Goal: Entertainment & Leisure: Consume media (video, audio)

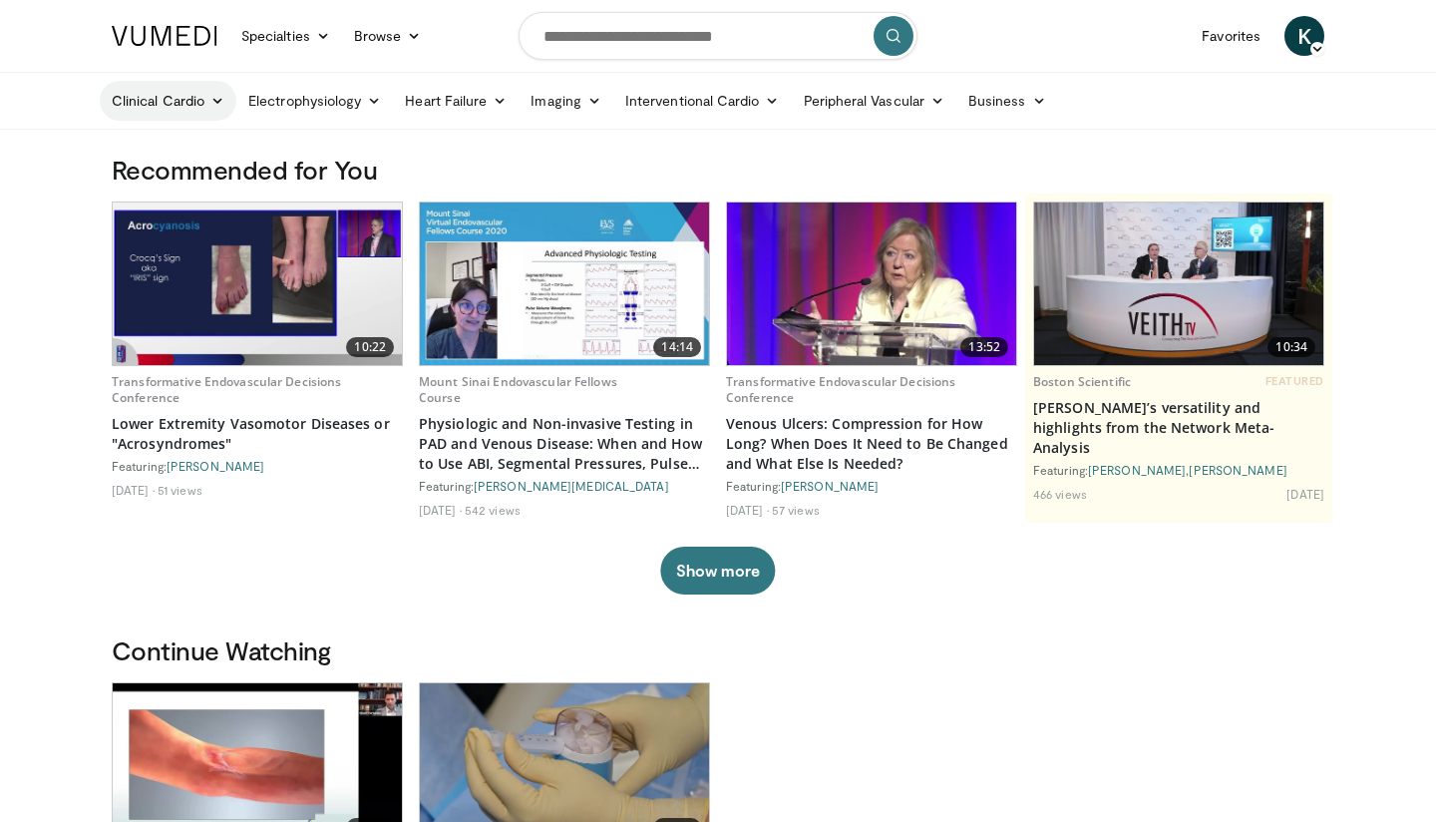
click at [201, 101] on link "Clinical Cardio" at bounding box center [168, 101] width 137 height 40
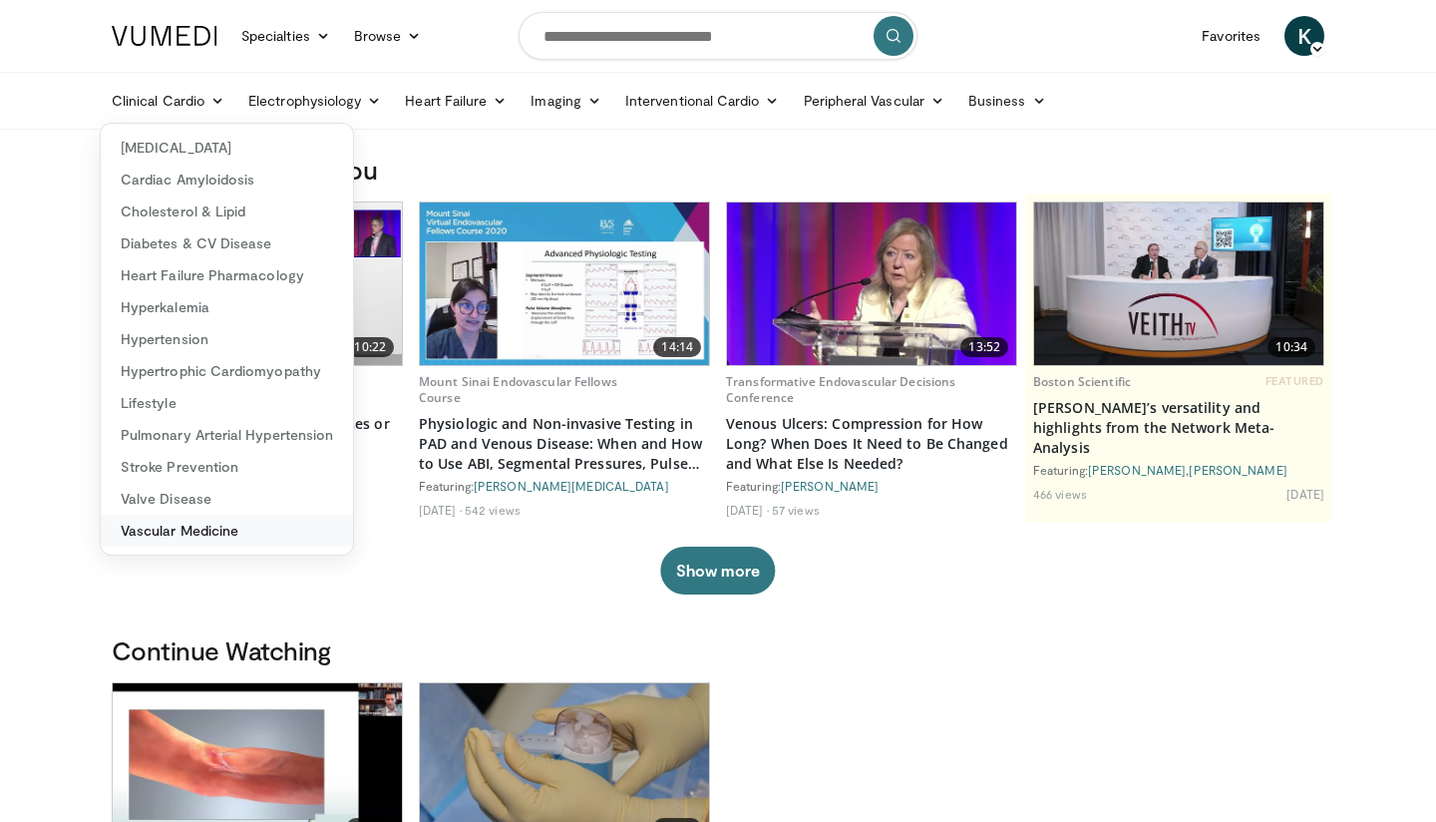
click at [220, 536] on link "Vascular Medicine" at bounding box center [227, 531] width 252 height 32
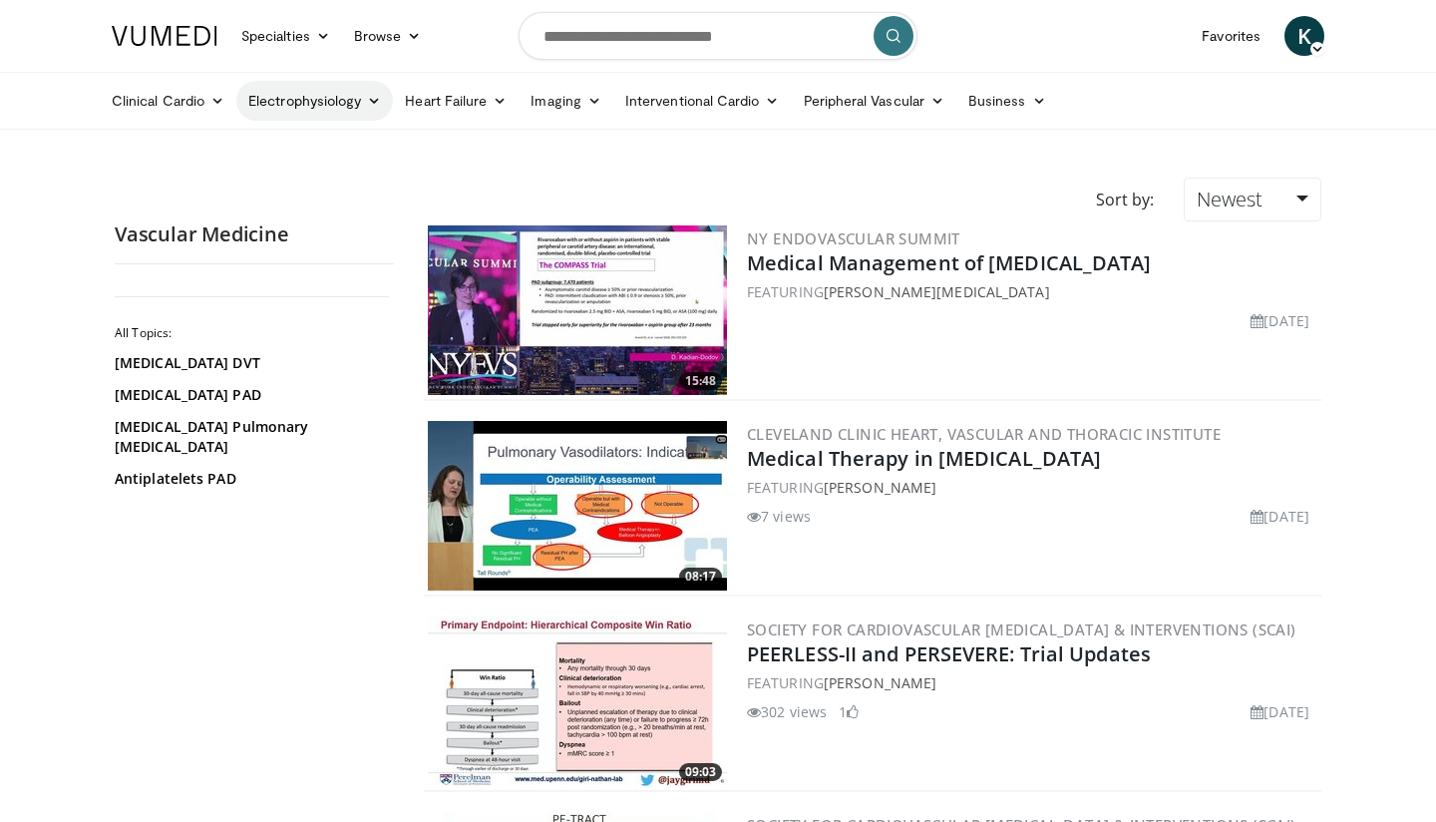
click at [336, 89] on link "Electrophysiology" at bounding box center [314, 101] width 157 height 40
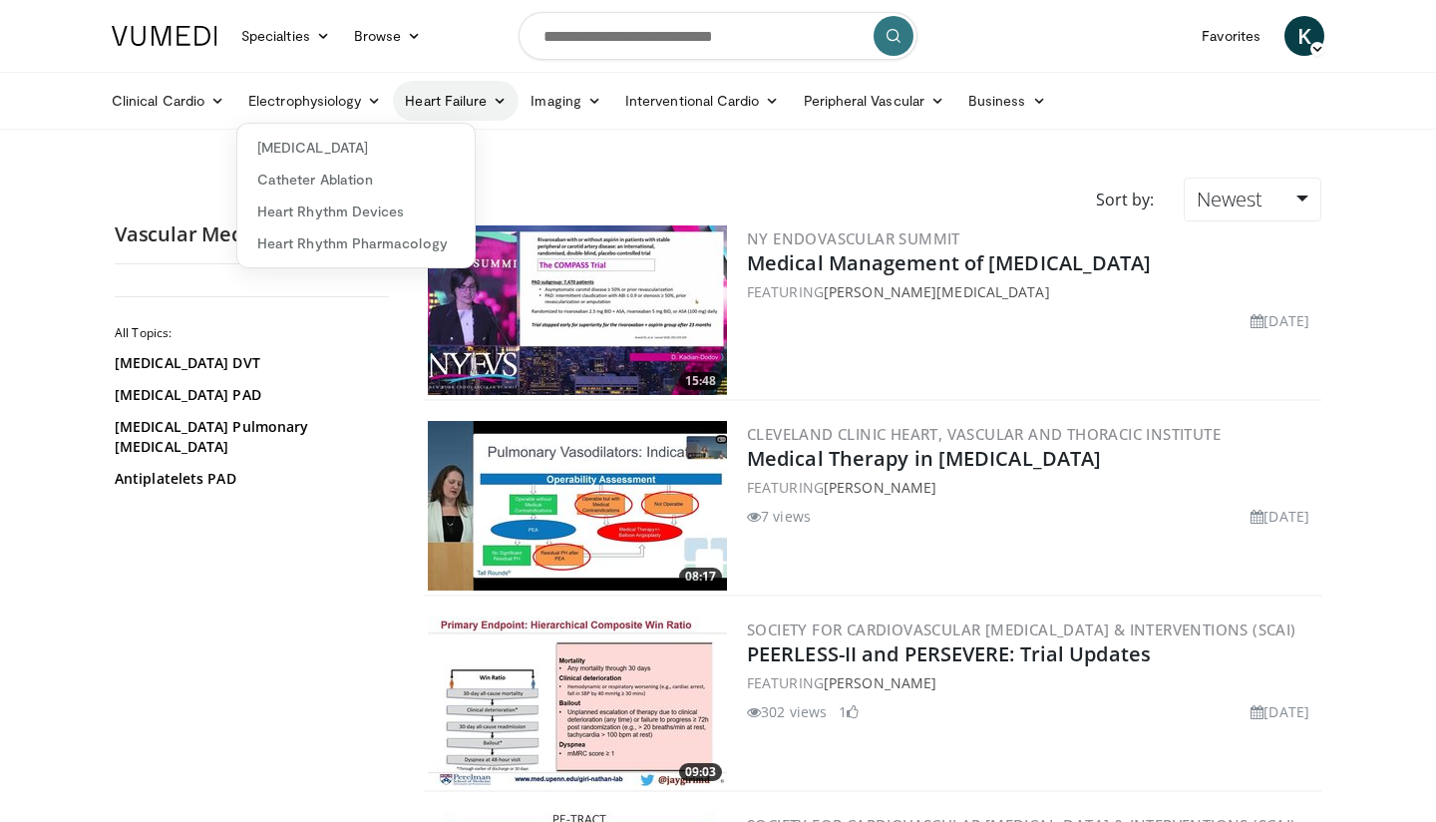
click at [464, 96] on link "Heart Failure" at bounding box center [456, 101] width 126 height 40
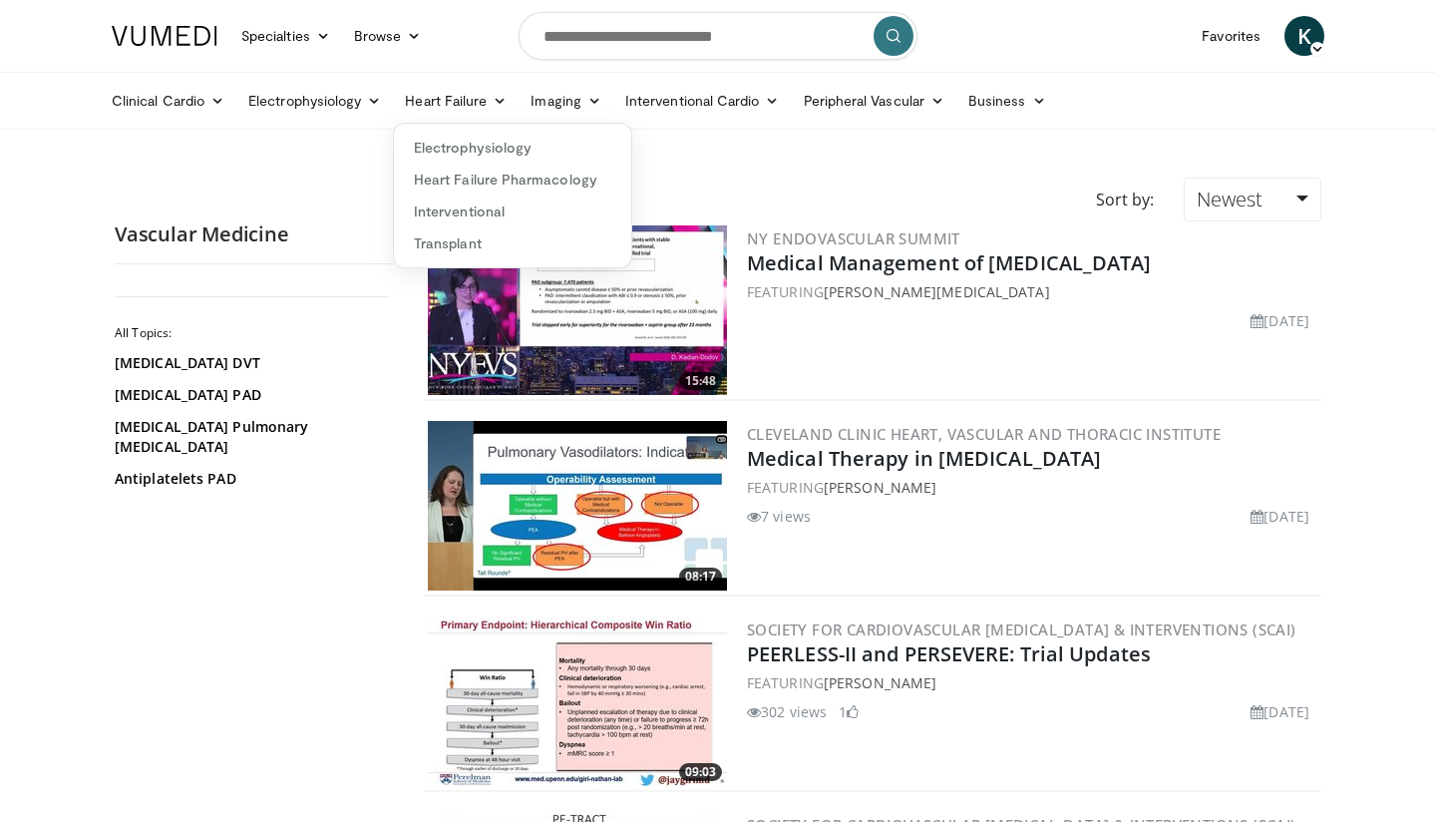
click at [607, 86] on li "Imaging Echo CT MRI Nuclear Imaging PET" at bounding box center [566, 101] width 95 height 40
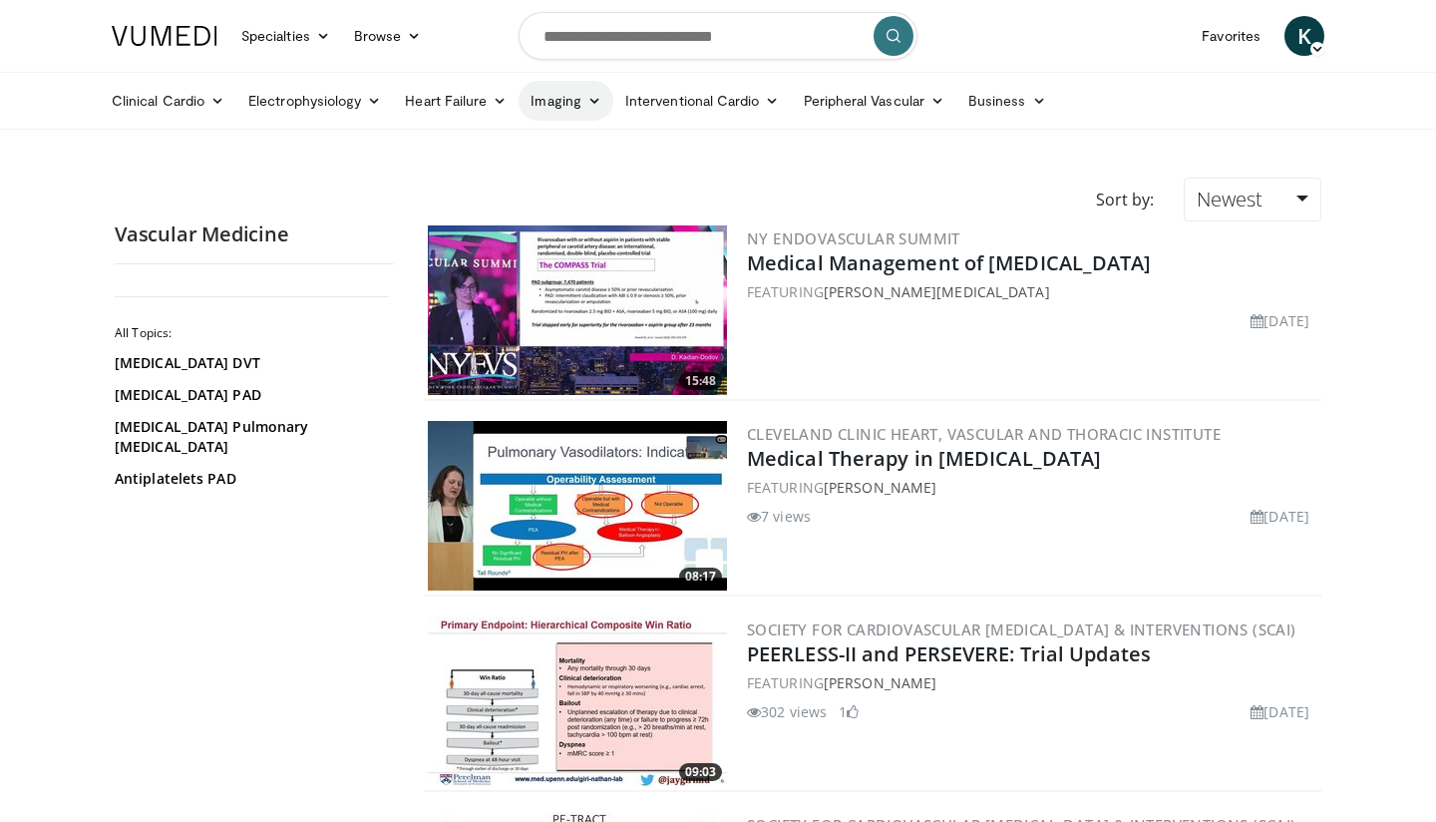
click at [594, 106] on icon at bounding box center [594, 101] width 14 height 14
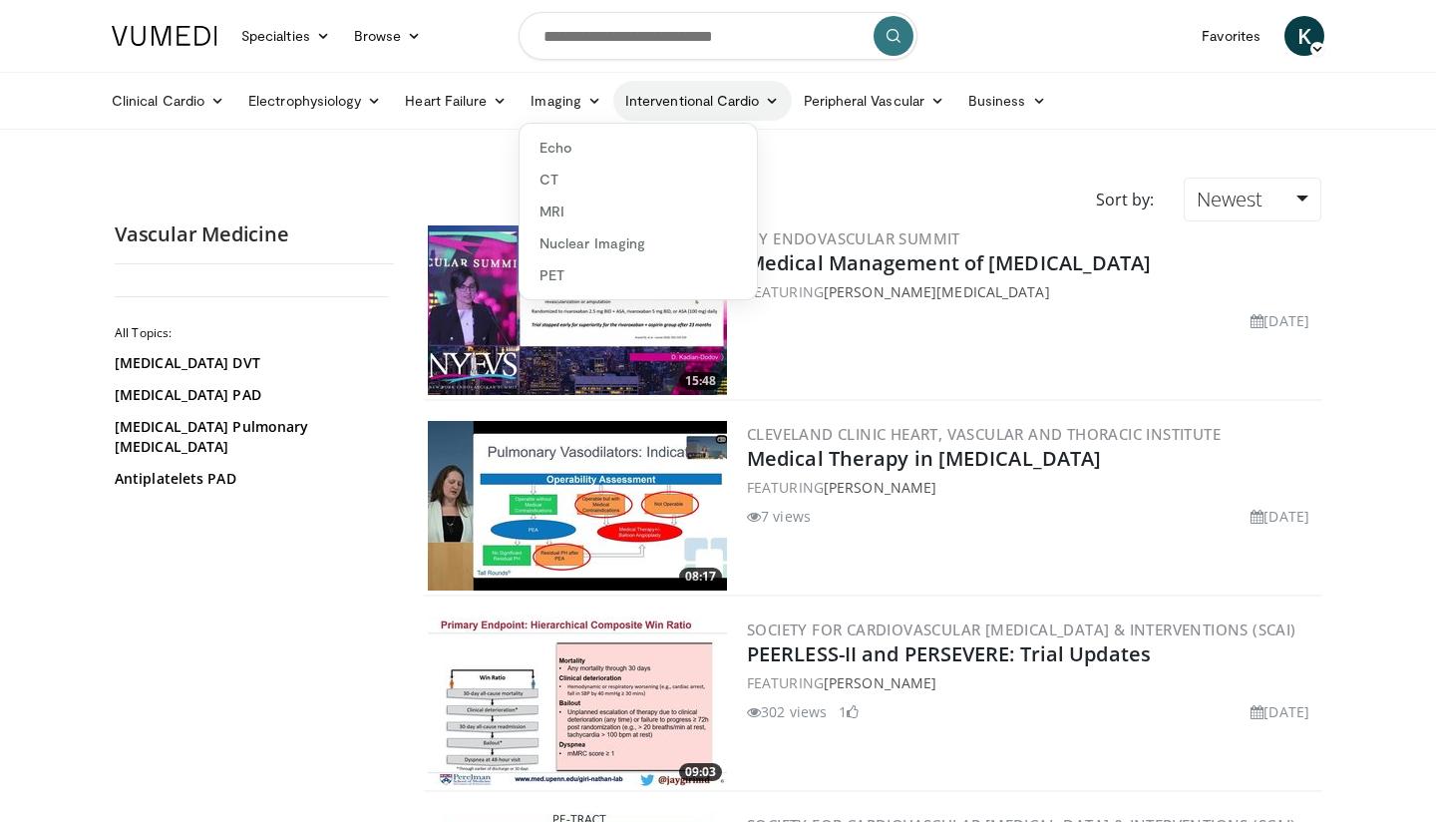
click at [664, 109] on link "Interventional Cardio" at bounding box center [702, 101] width 179 height 40
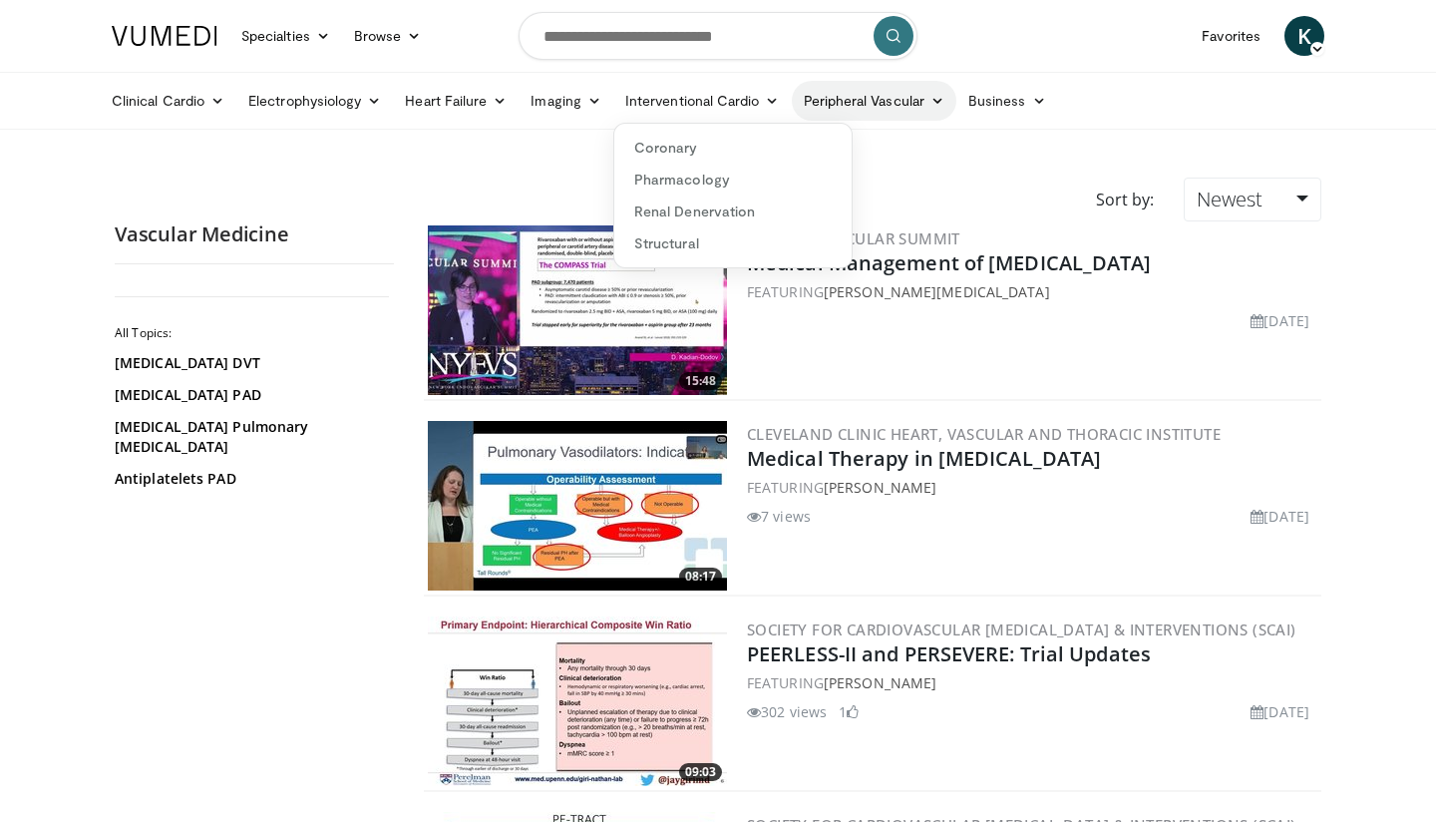
click at [840, 101] on link "Peripheral Vascular" at bounding box center [874, 101] width 165 height 40
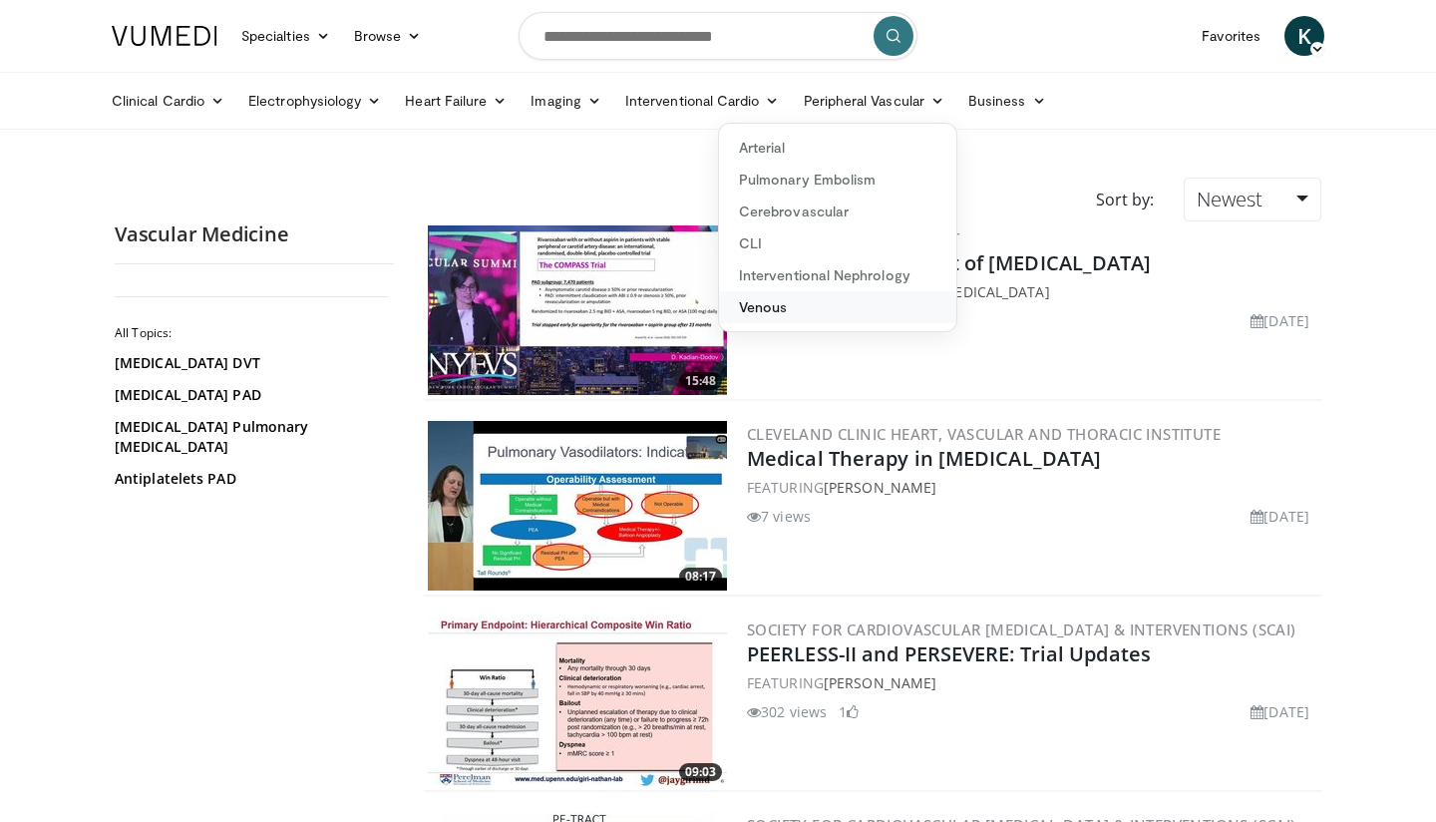
click at [797, 296] on link "Venous" at bounding box center [837, 307] width 237 height 32
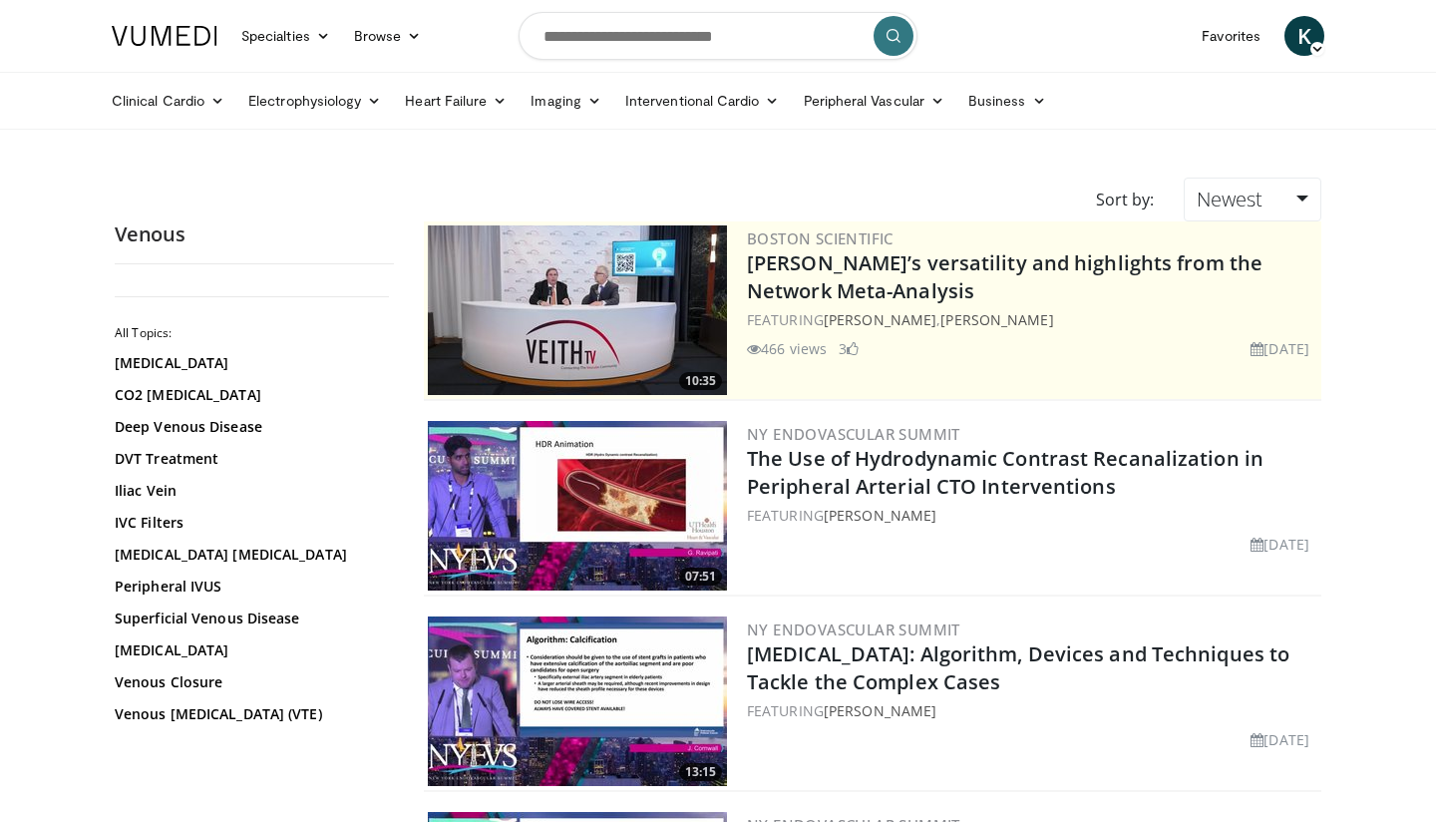
click at [965, 104] on link "Business" at bounding box center [1007, 101] width 102 height 40
click at [914, 107] on link "Peripheral Vascular" at bounding box center [874, 101] width 165 height 40
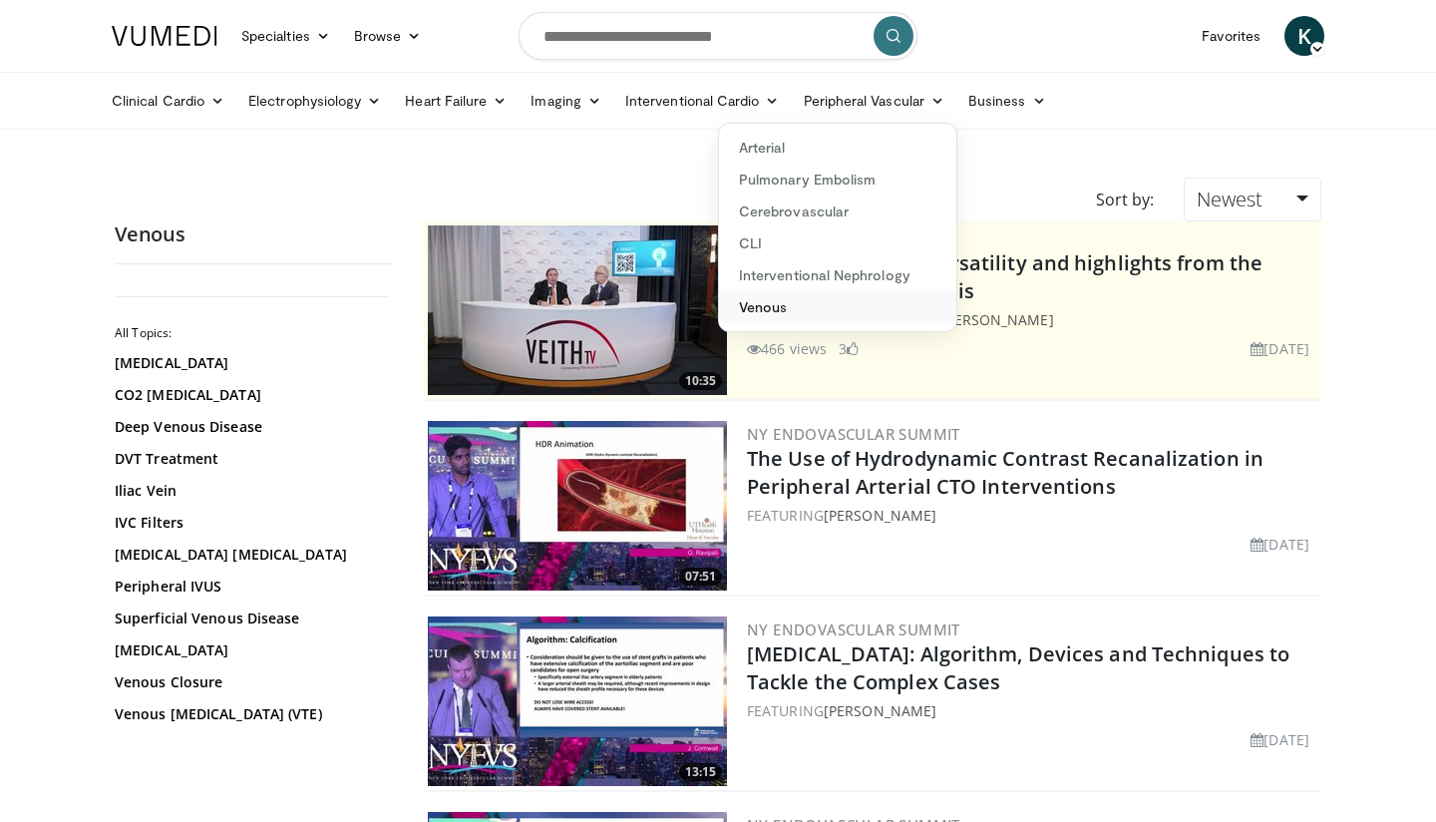
click at [815, 320] on link "Venous" at bounding box center [837, 307] width 237 height 32
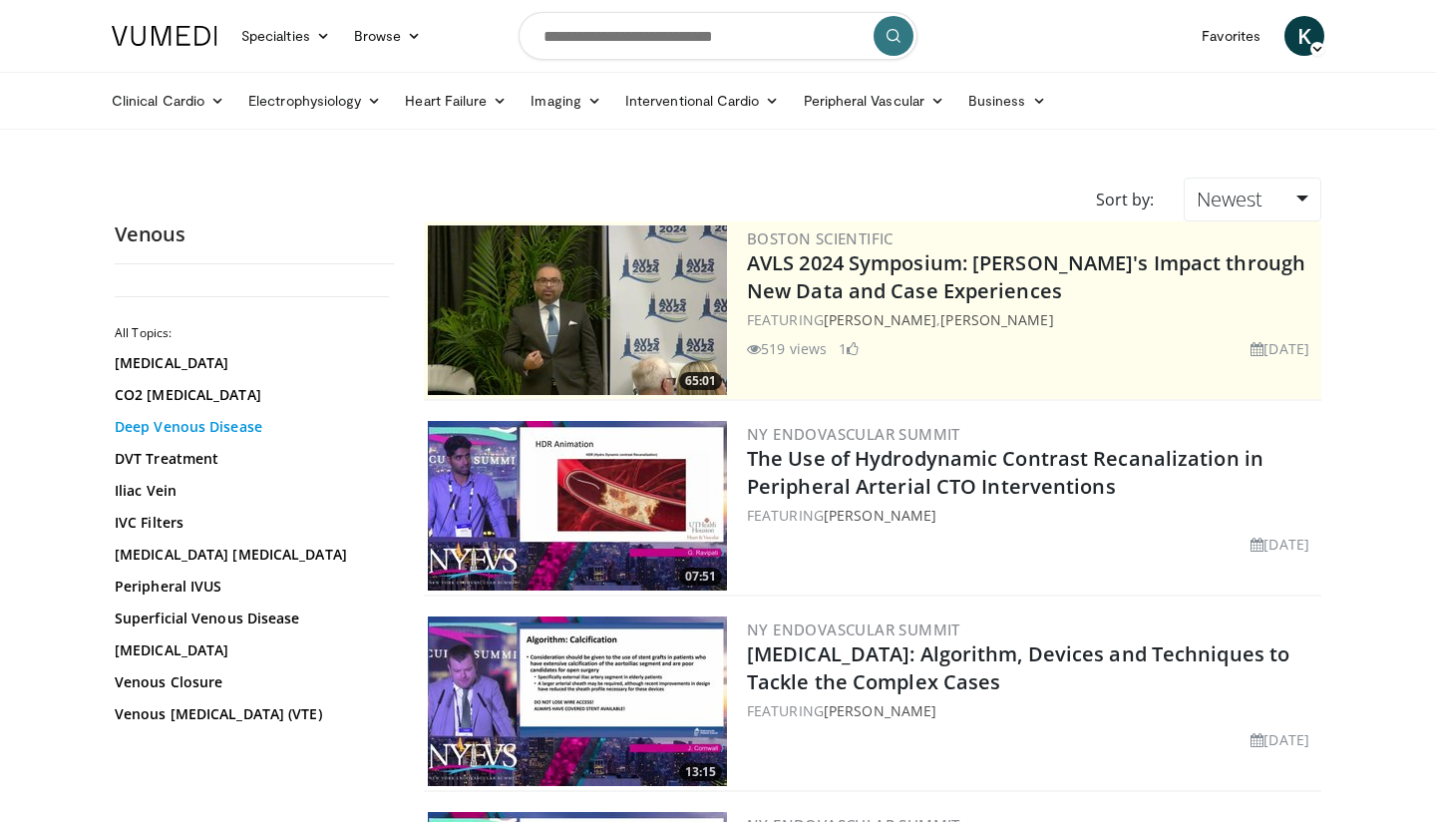
scroll to position [36, 0]
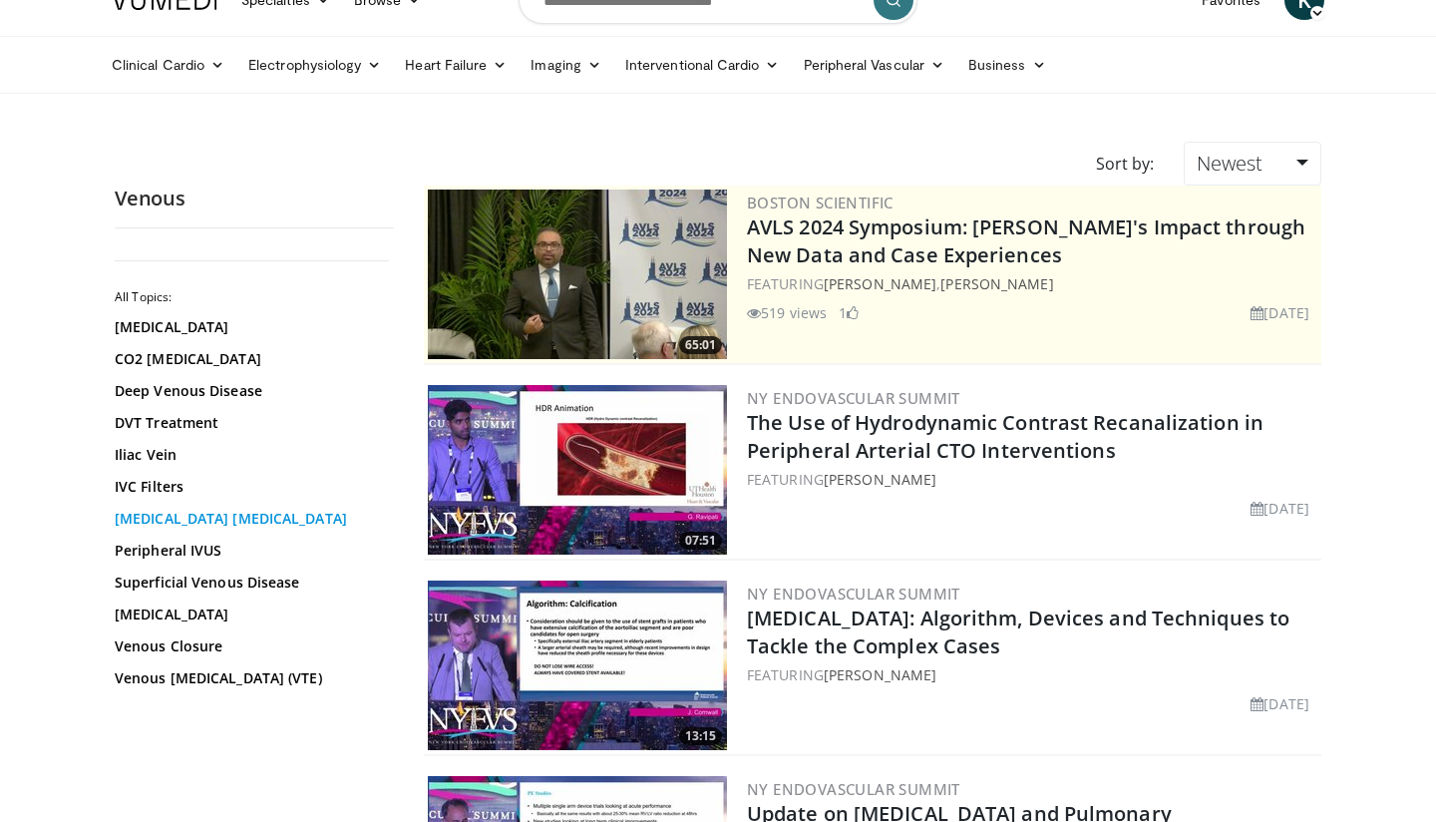
click at [212, 526] on link "[MEDICAL_DATA] [MEDICAL_DATA]" at bounding box center [249, 519] width 269 height 20
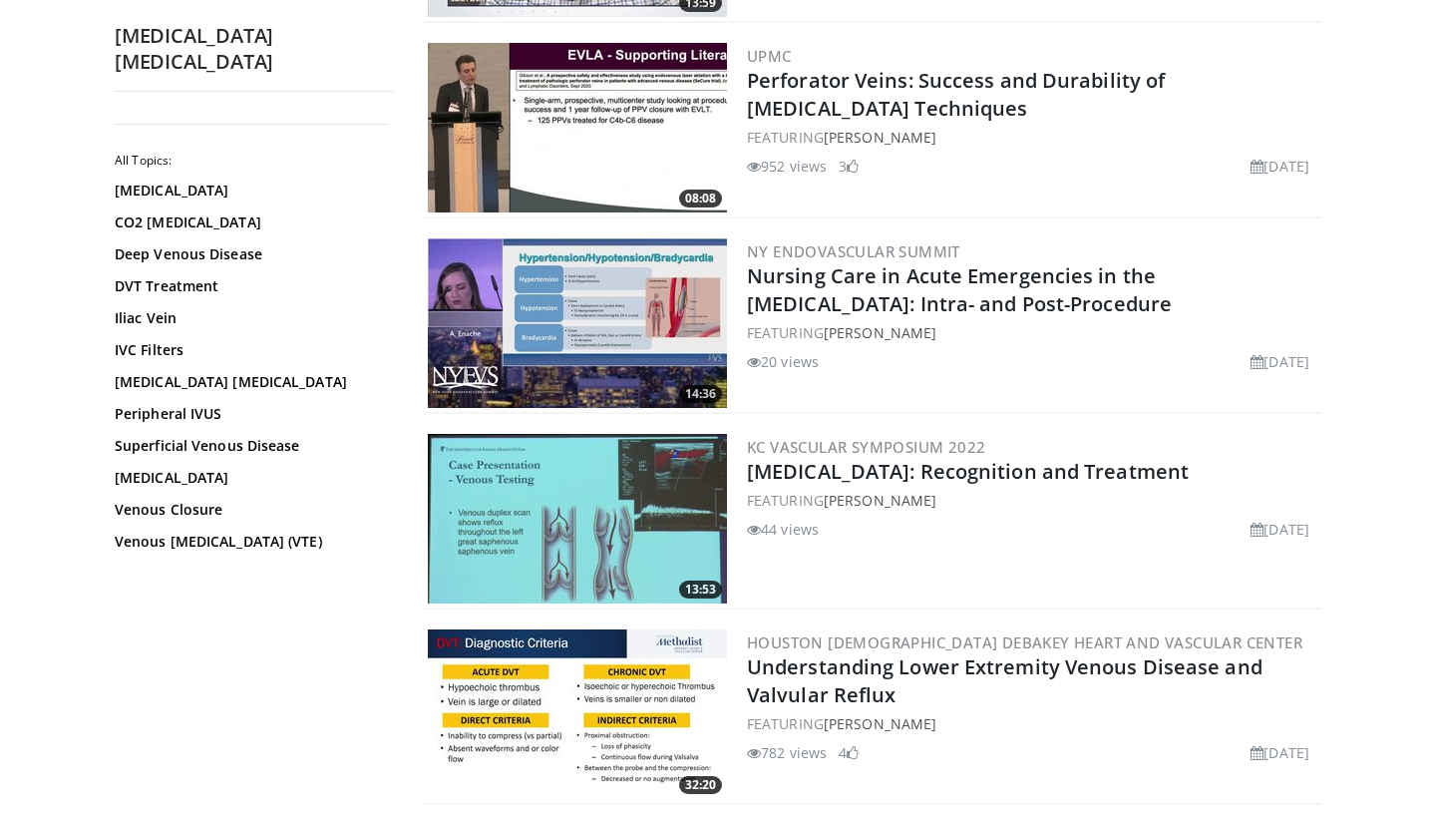
scroll to position [380, 0]
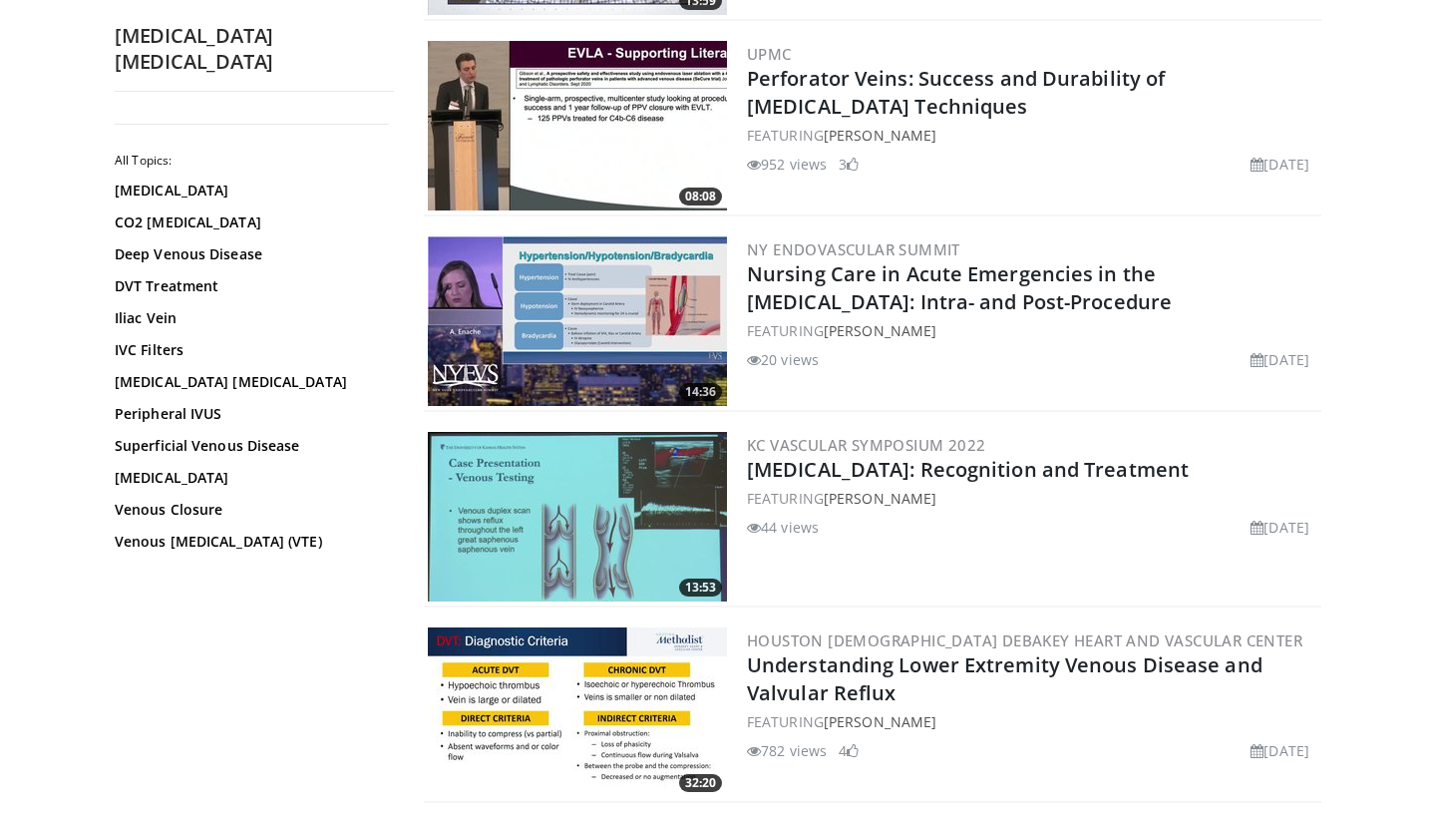
click at [629, 495] on img at bounding box center [577, 517] width 299 height 170
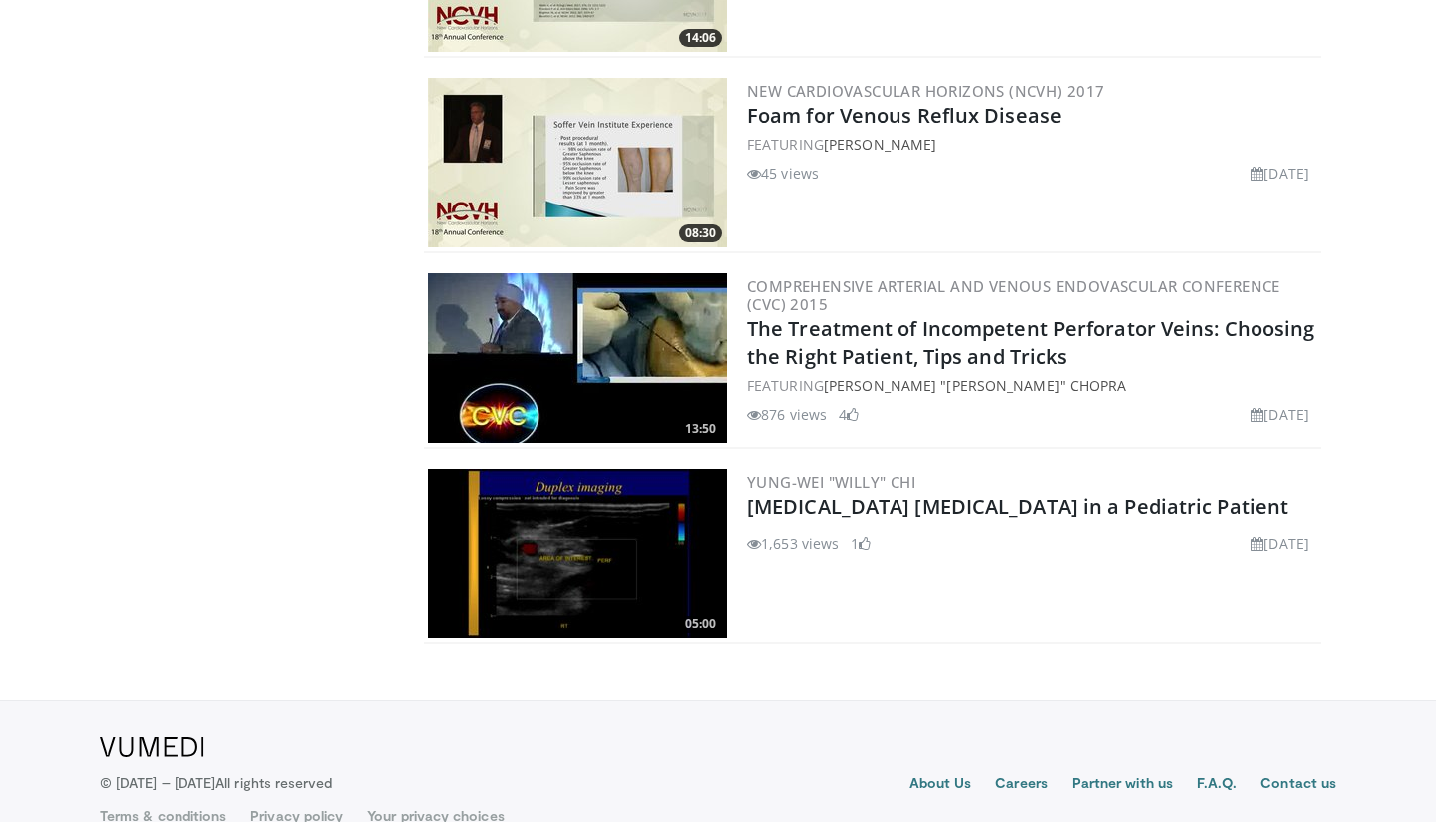
scroll to position [3276, 0]
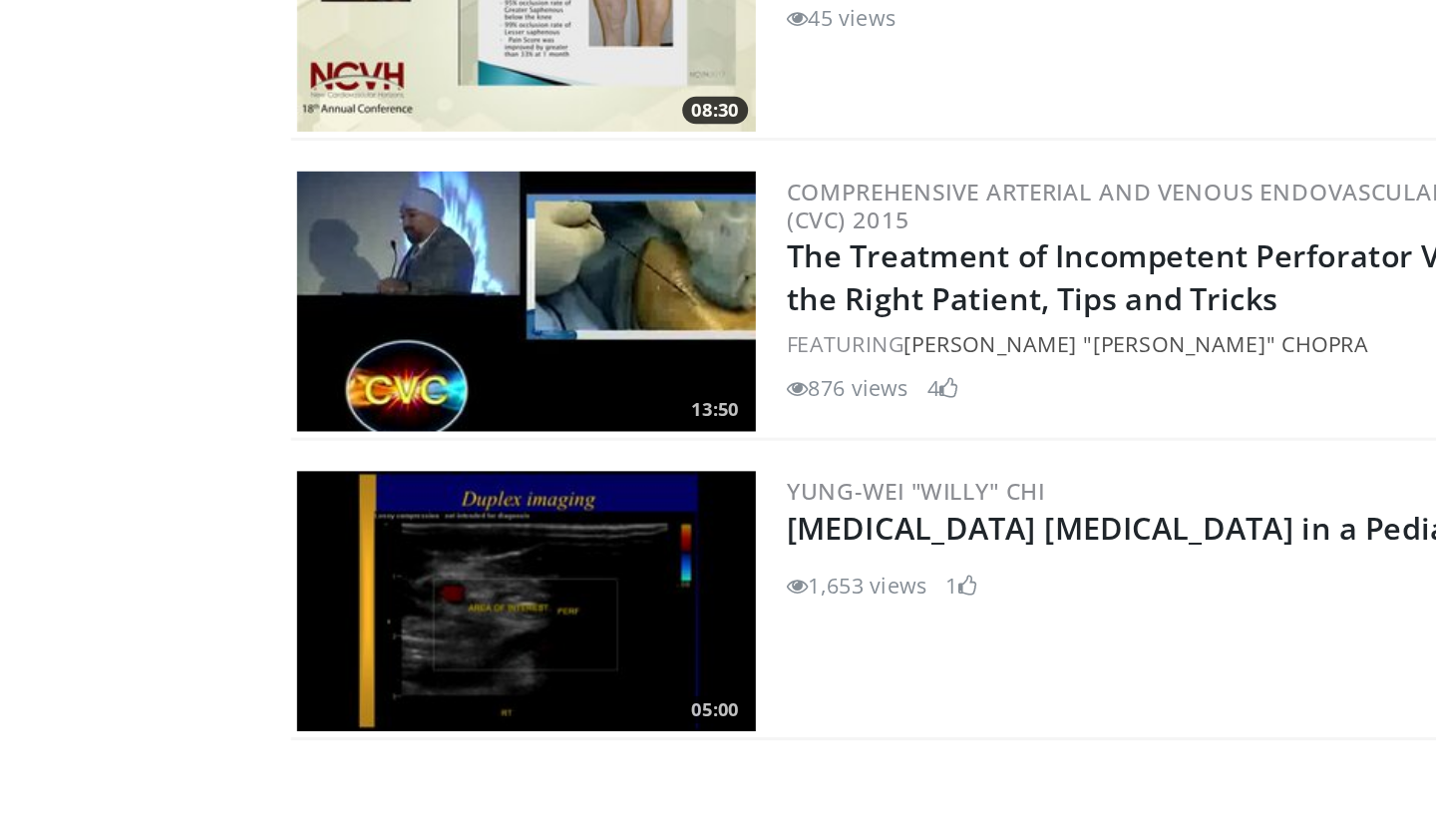
click at [654, 351] on img at bounding box center [577, 357] width 299 height 170
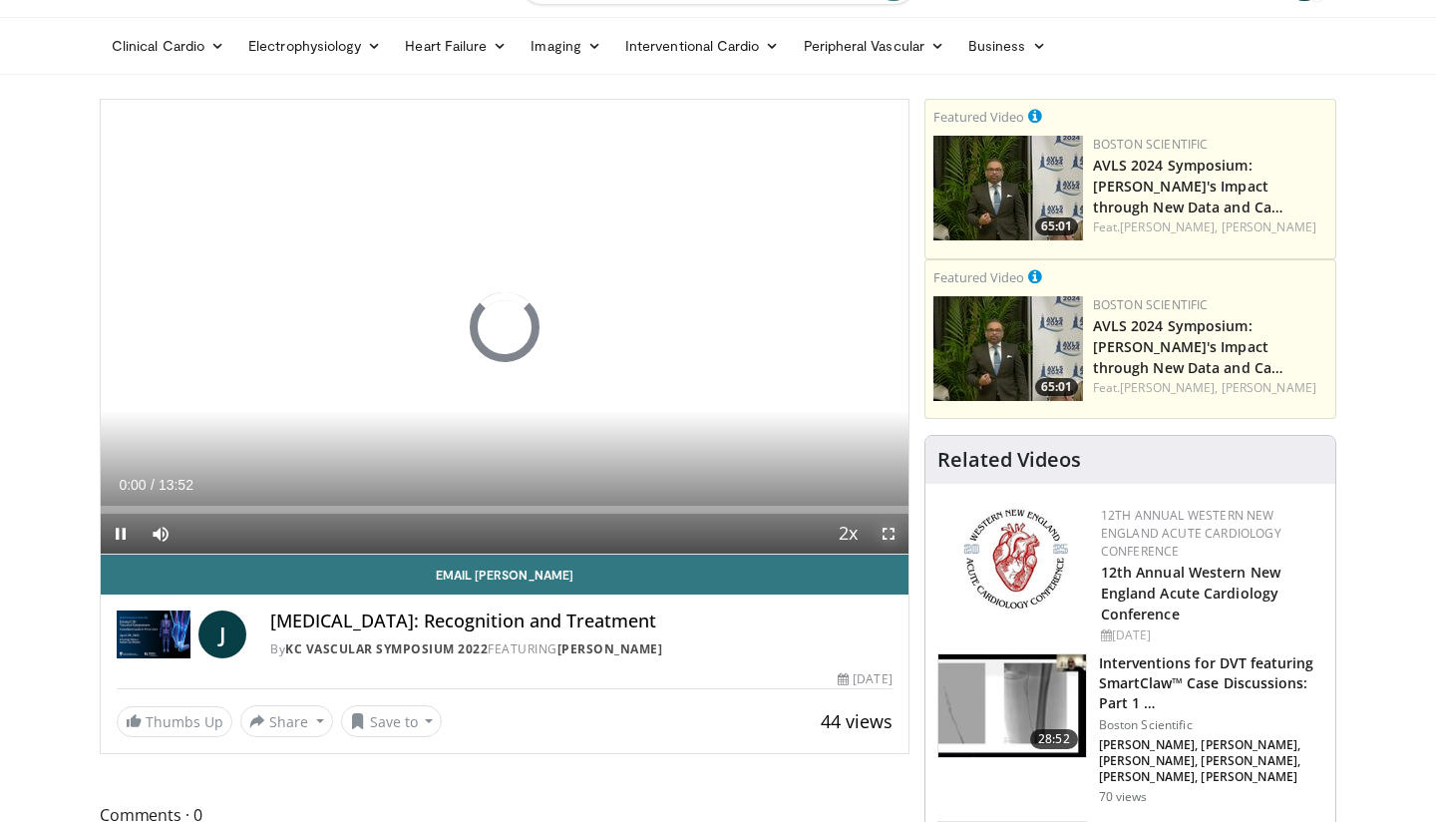
click at [894, 532] on span "Video Player" at bounding box center [889, 534] width 40 height 40
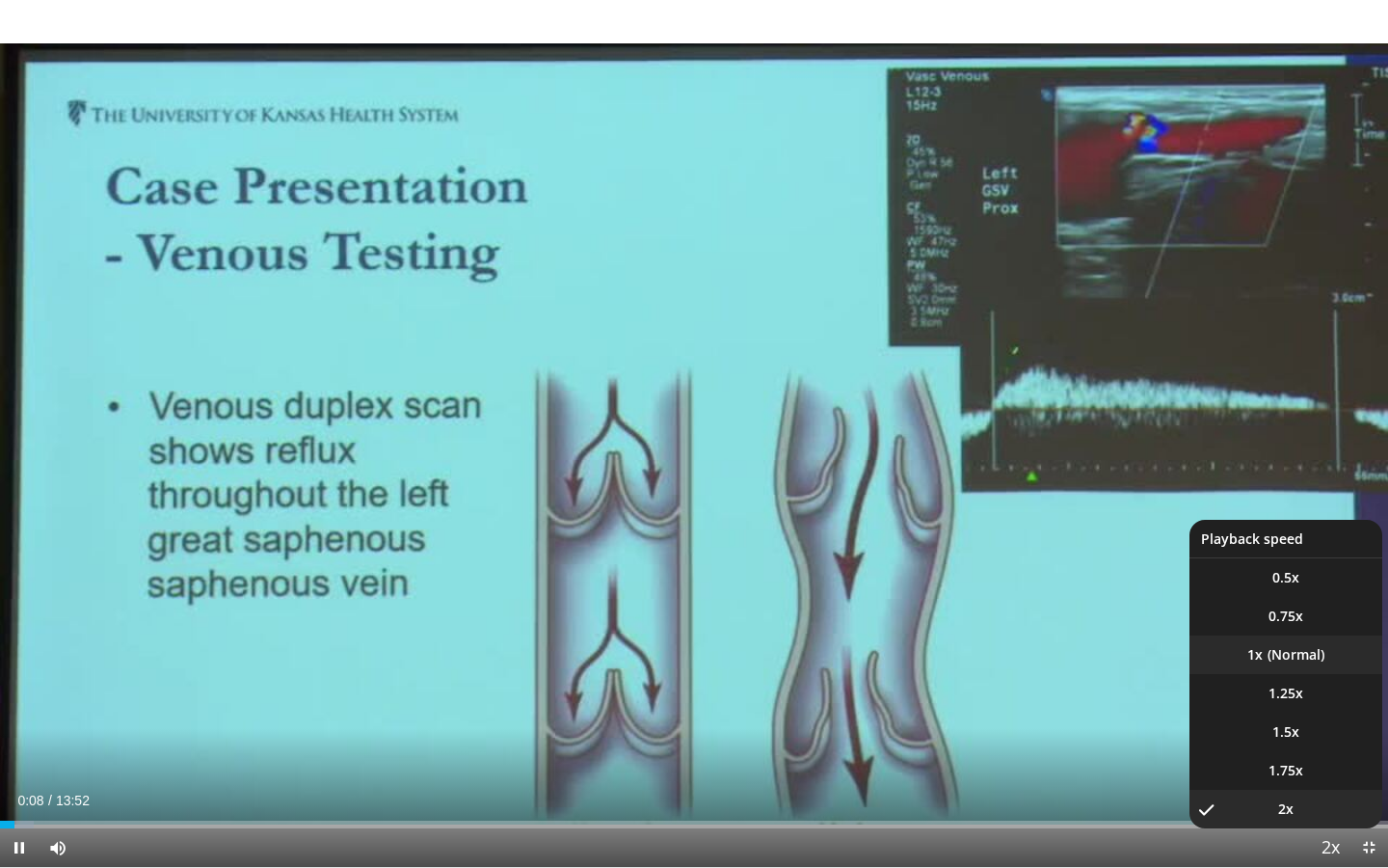
click at [1299, 661] on li "1x" at bounding box center [1286, 654] width 192 height 39
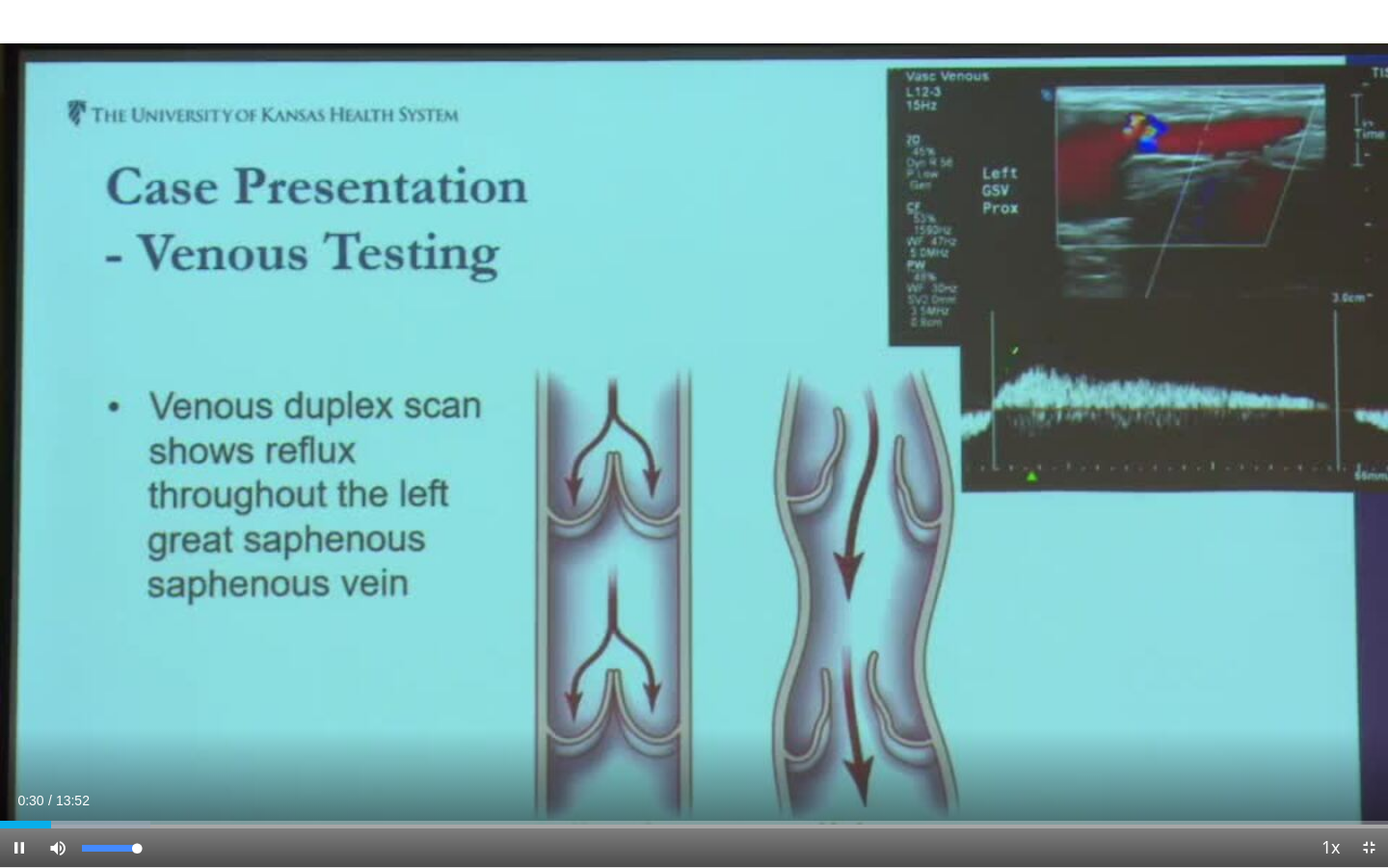
drag, startPoint x: 141, startPoint y: 845, endPoint x: 188, endPoint y: 844, distance: 47.0
click at [188, 794] on div "Current Time 0:30 / Duration 13:52 Pause Skip Backward Skip Forward Mute 100% L…" at bounding box center [694, 848] width 1388 height 39
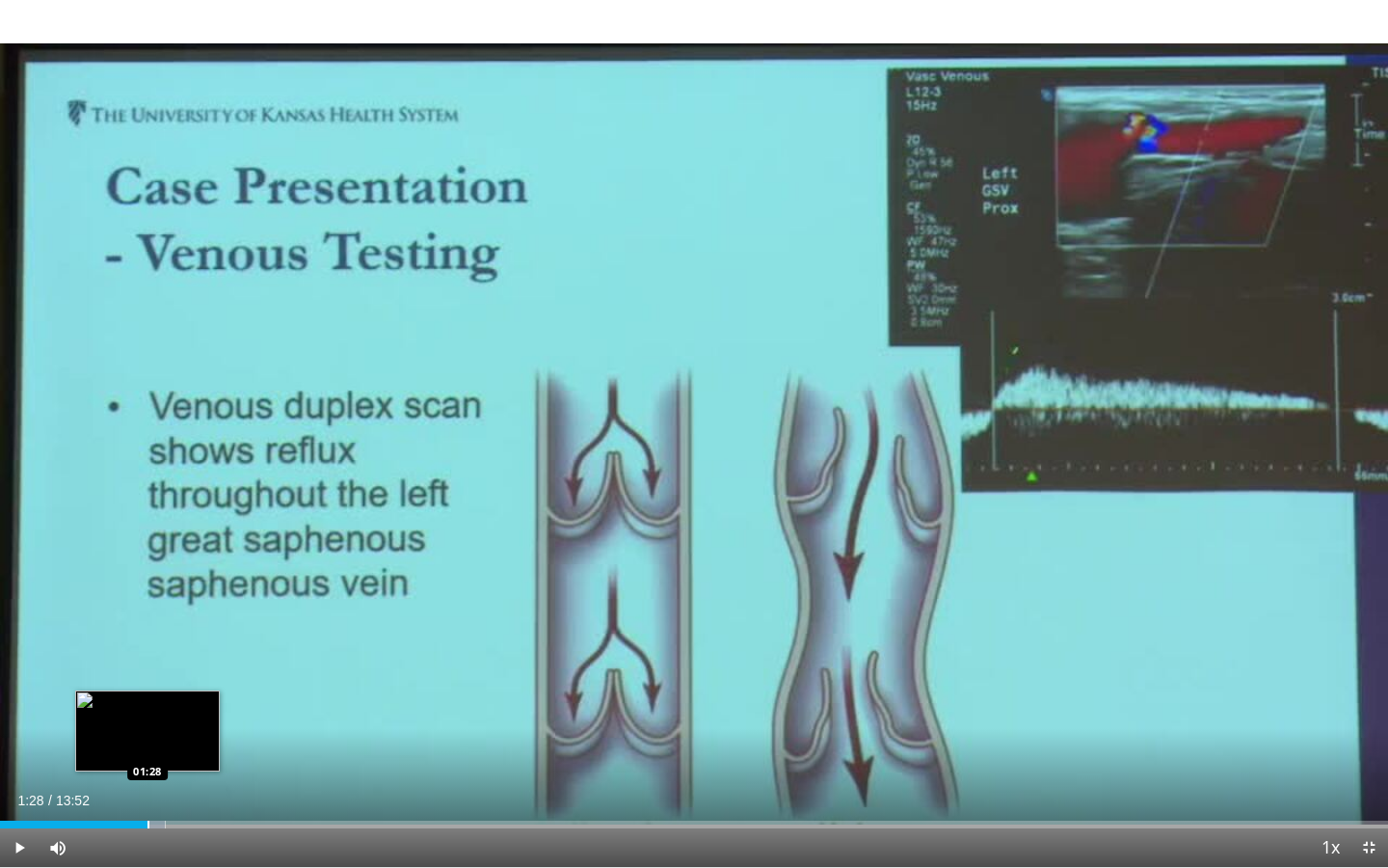
click at [148, 794] on div "Loaded : 11.91% 01:28 01:28" at bounding box center [694, 819] width 1388 height 18
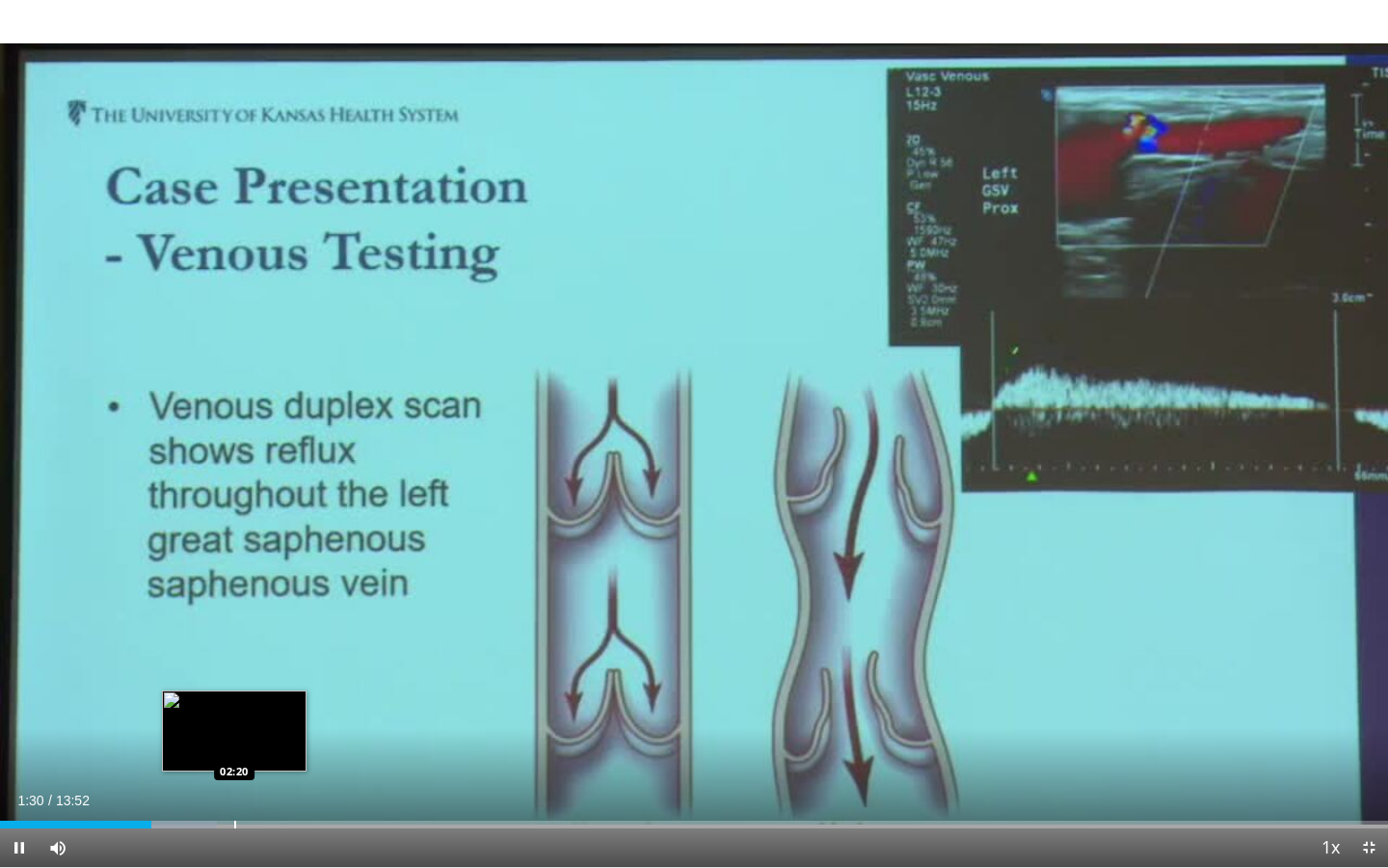
click at [234, 794] on div "Loaded : 15.64% 01:30 02:20" at bounding box center [694, 819] width 1388 height 18
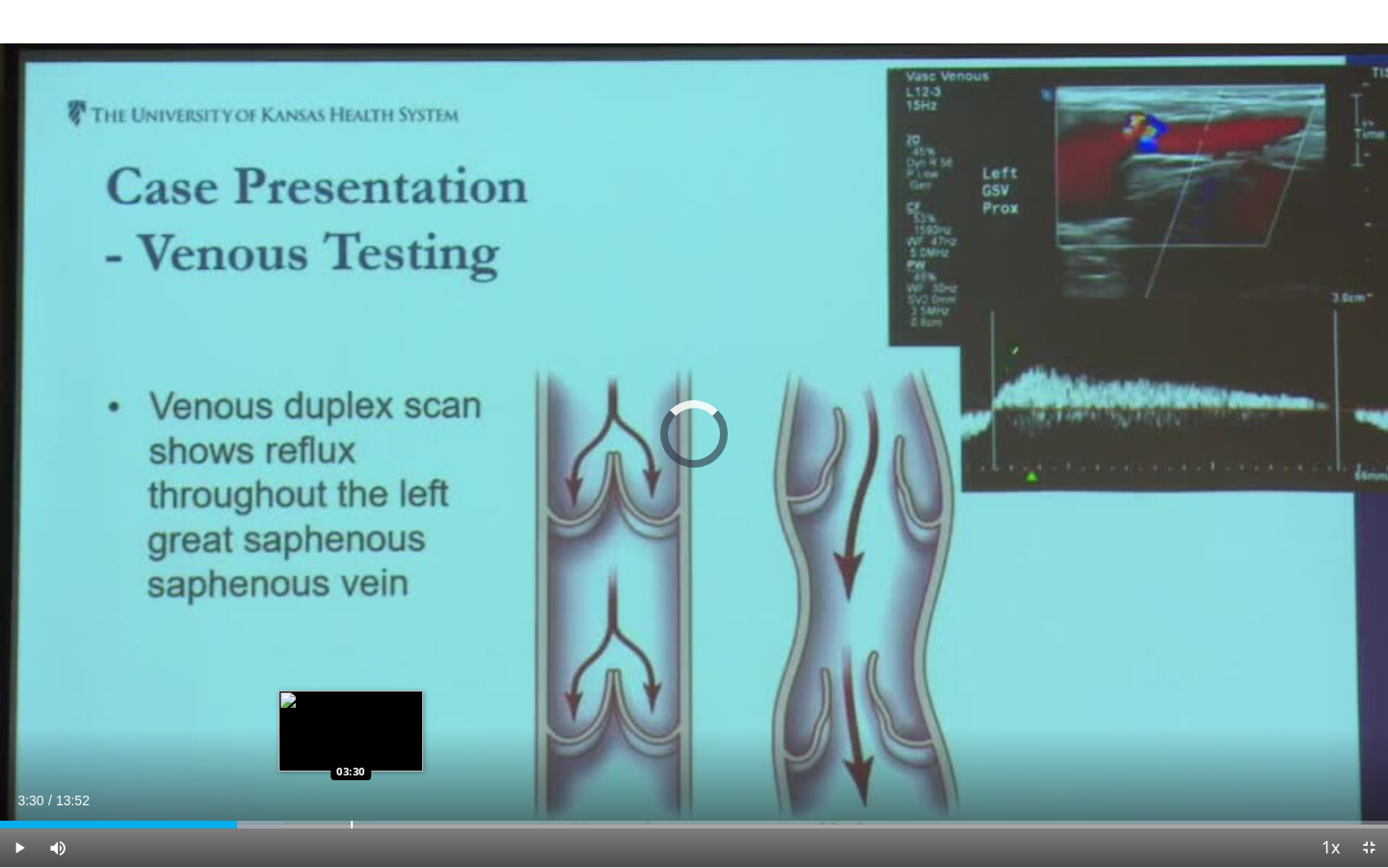
click at [351, 794] on div "Progress Bar" at bounding box center [352, 825] width 2 height 8
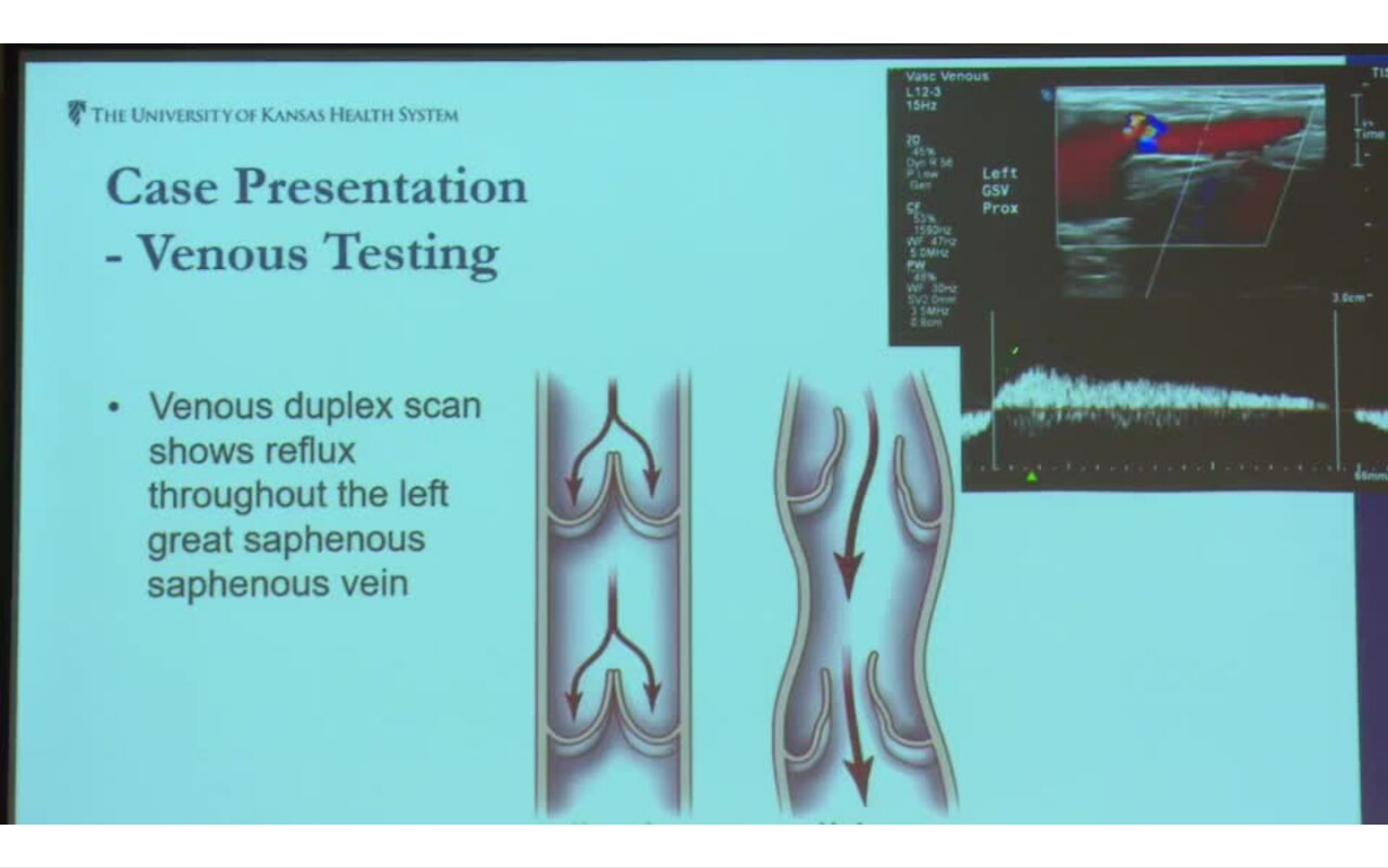
click at [447, 794] on div "10 seconds Tap to unmute" at bounding box center [694, 433] width 1388 height 867
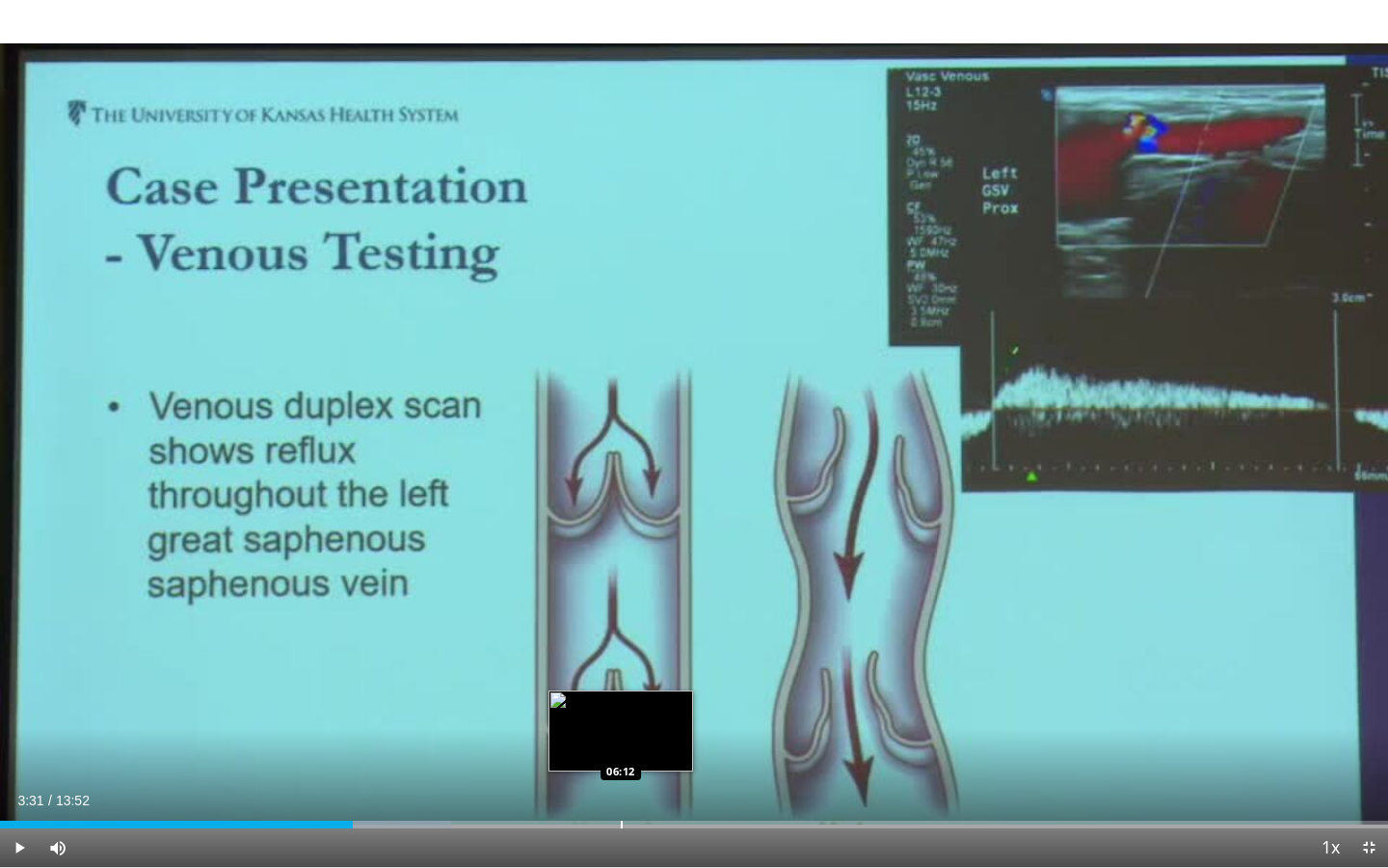
click at [620, 794] on div "Loaded : 32.48% 03:31 06:12" at bounding box center [694, 819] width 1388 height 18
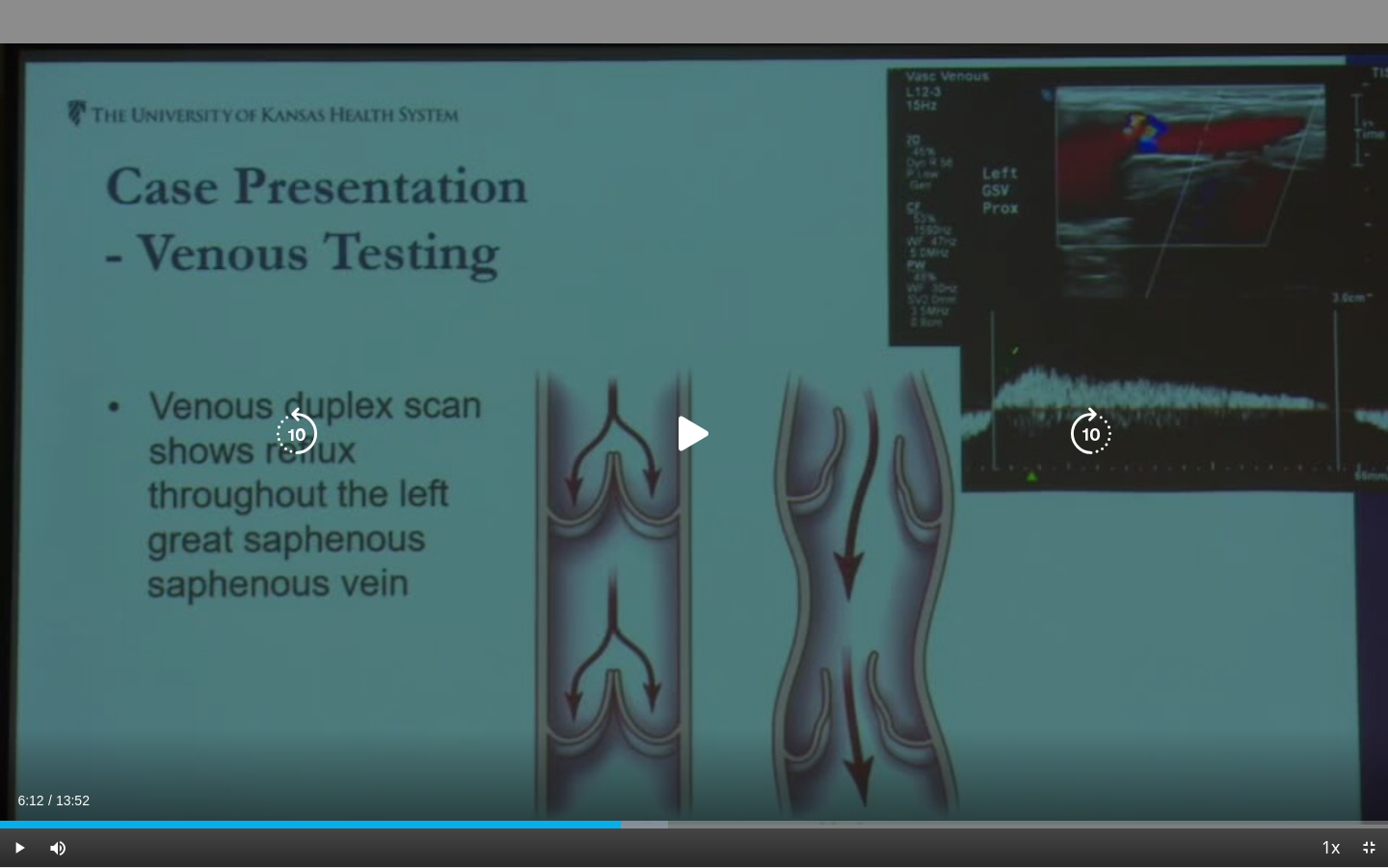
click at [727, 403] on div "10 seconds Tap to unmute" at bounding box center [694, 433] width 1388 height 867
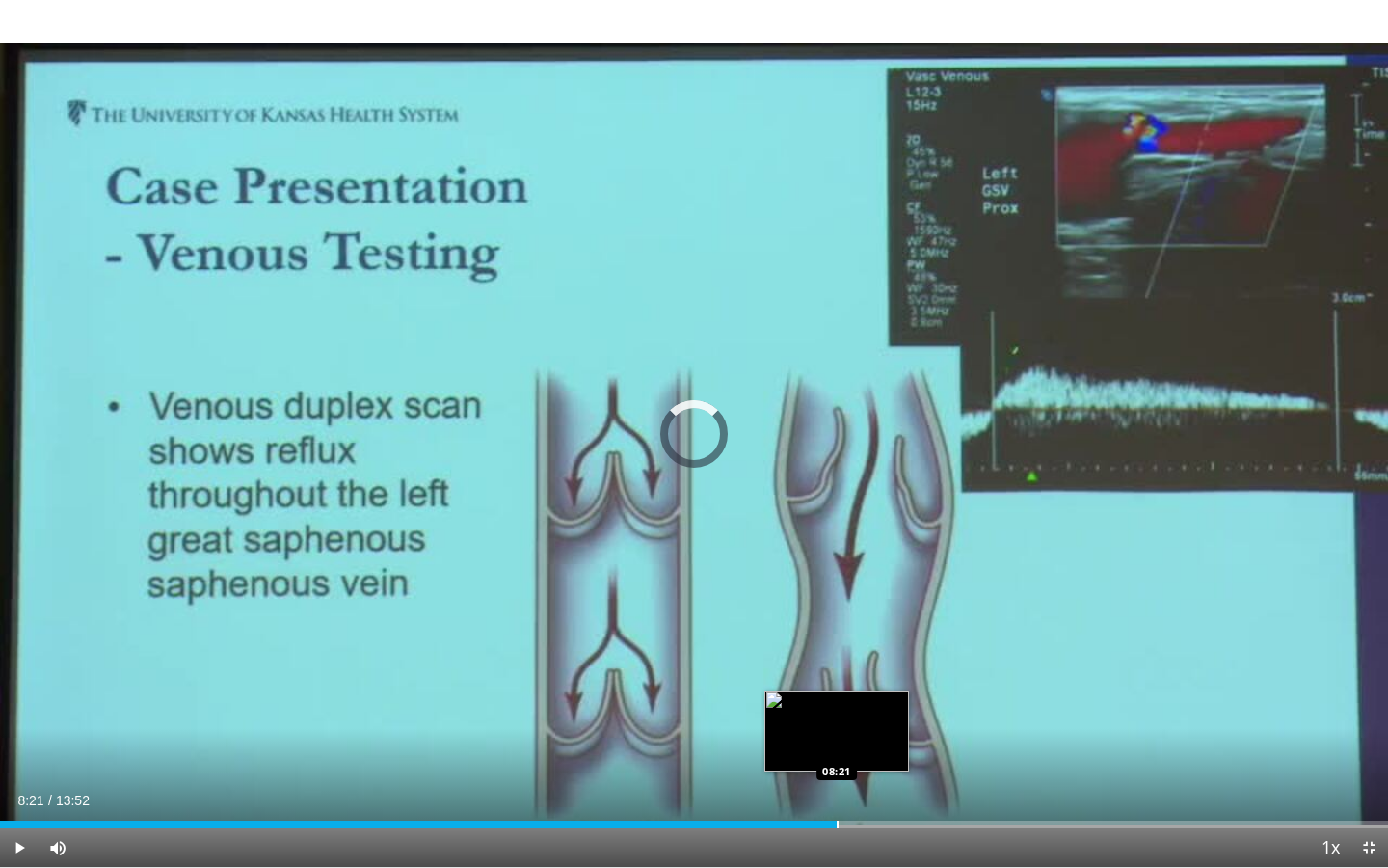
click at [837, 794] on div "Loaded : 52.94% 08:21 08:21" at bounding box center [694, 819] width 1388 height 18
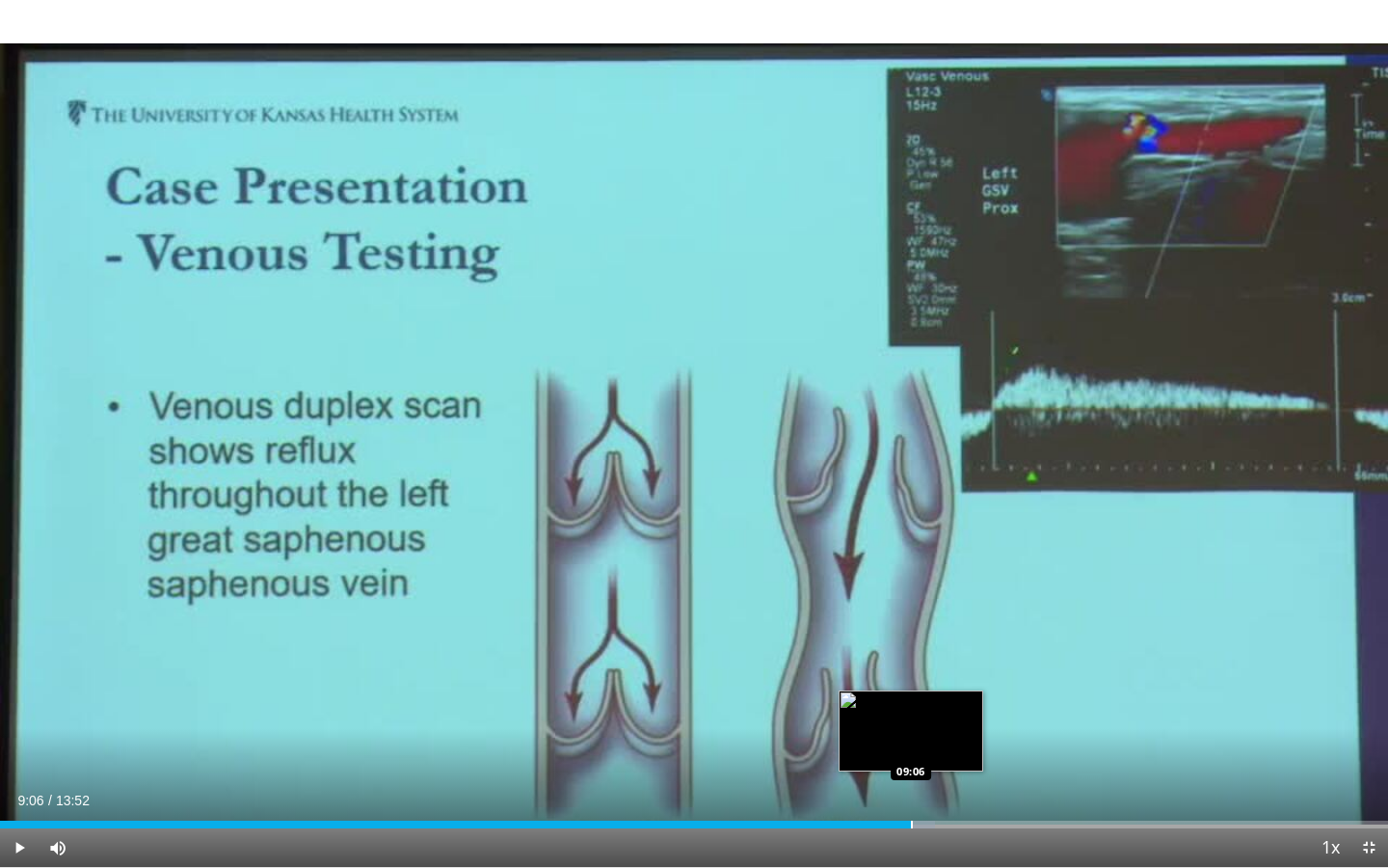
click at [911, 794] on div "Progress Bar" at bounding box center [911, 825] width 2 height 8
click at [867, 794] on div "Loaded : 72.18% 09:07 08:40" at bounding box center [694, 819] width 1388 height 18
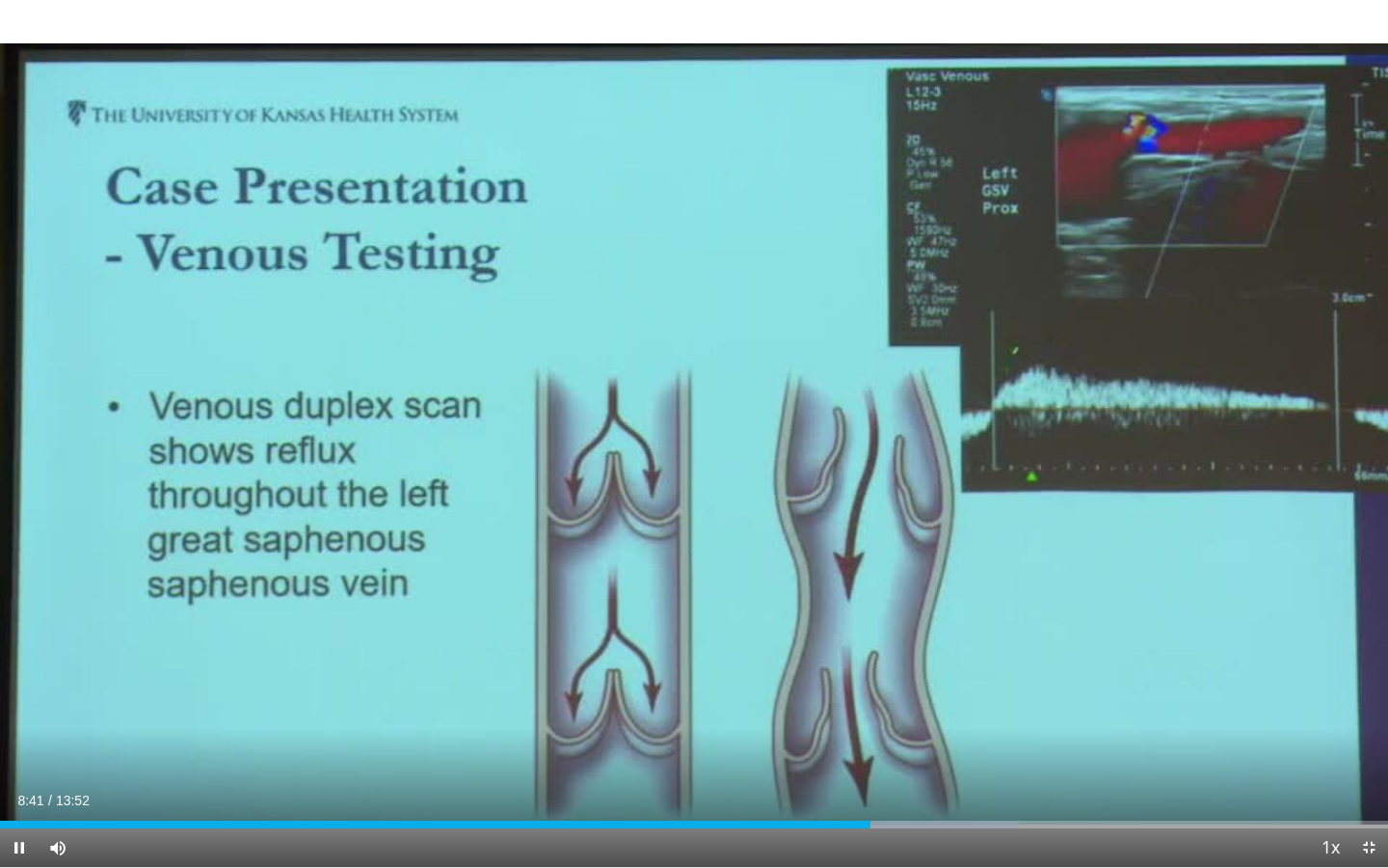
click at [808, 794] on div "Current Time 8:41 / Duration 13:52 Pause Skip Backward Skip Forward Mute 100% L…" at bounding box center [694, 848] width 1388 height 39
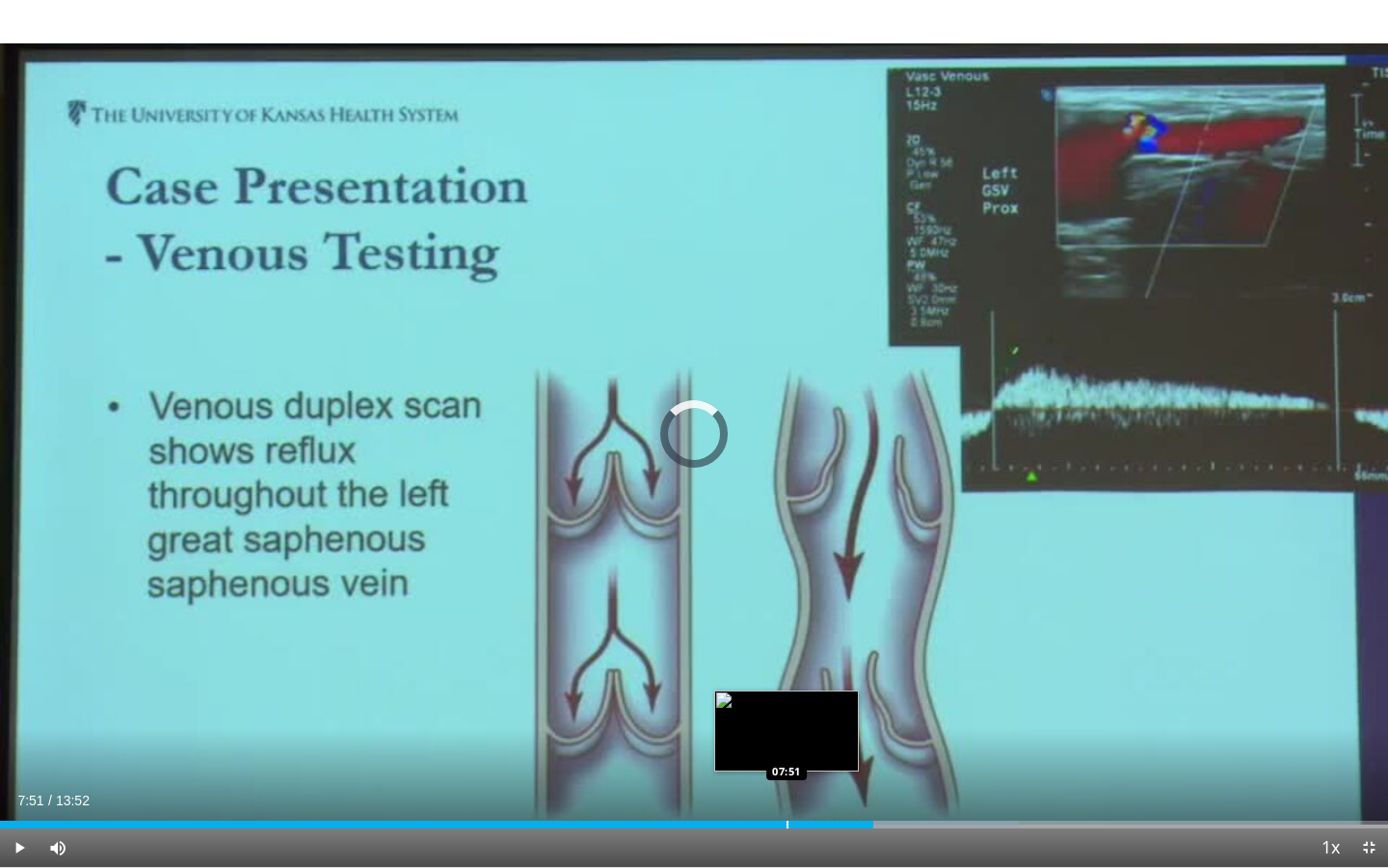
click at [787, 794] on div "Progress Bar" at bounding box center [788, 825] width 2 height 8
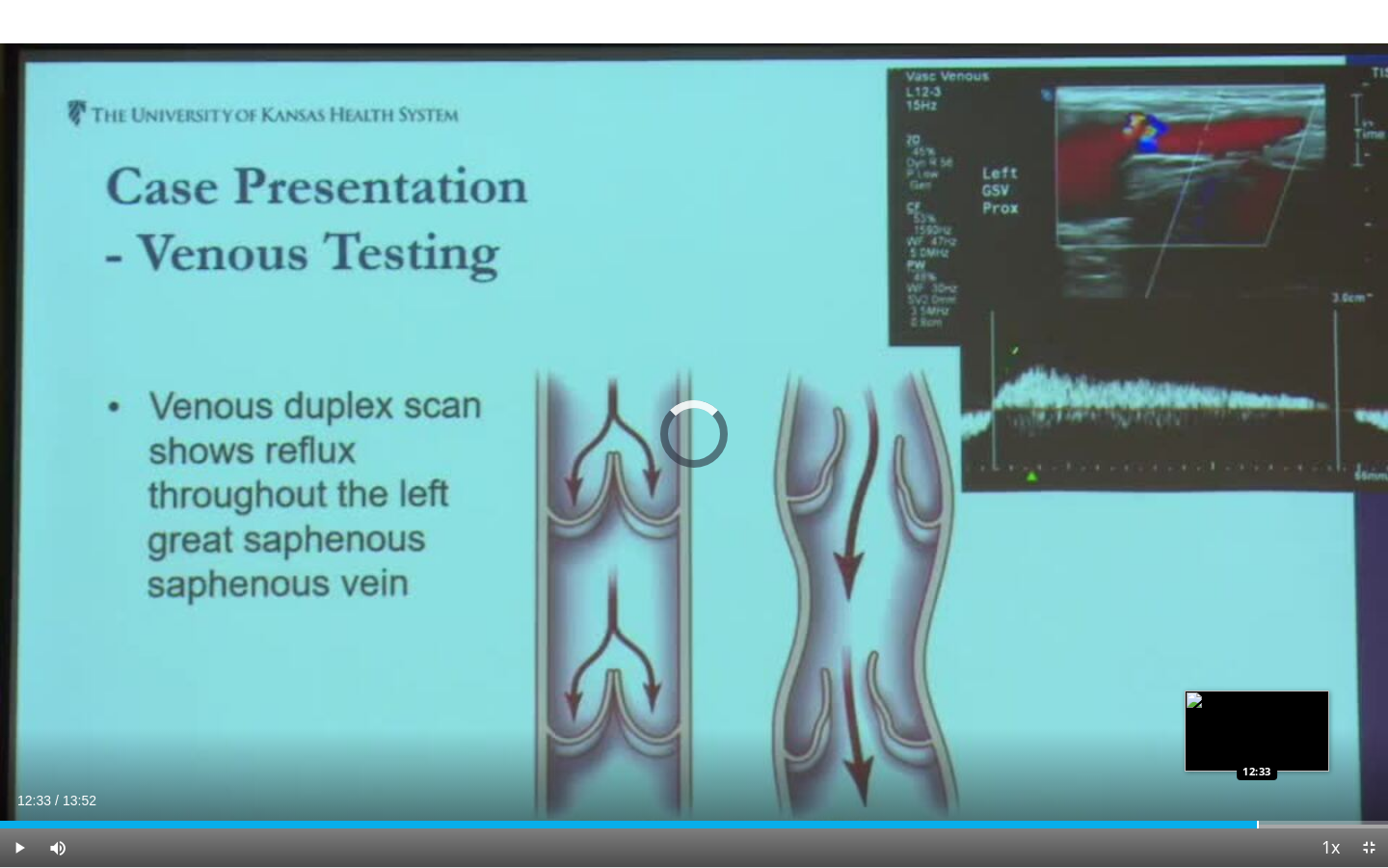
click at [1257, 794] on div "Progress Bar" at bounding box center [1258, 825] width 2 height 8
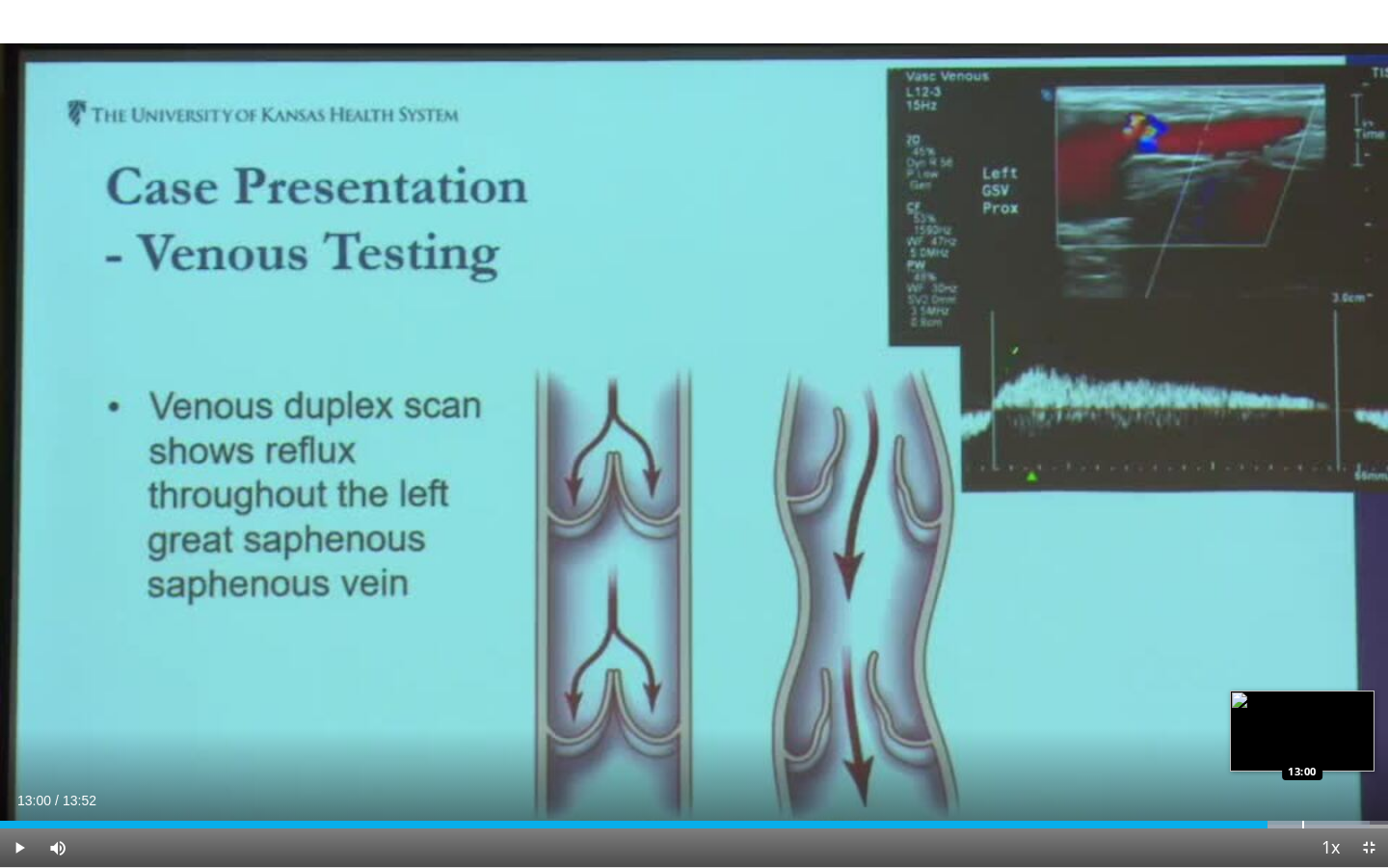
click at [1302, 794] on div "Loaded : 98.65% 12:40 13:00" at bounding box center [694, 819] width 1388 height 18
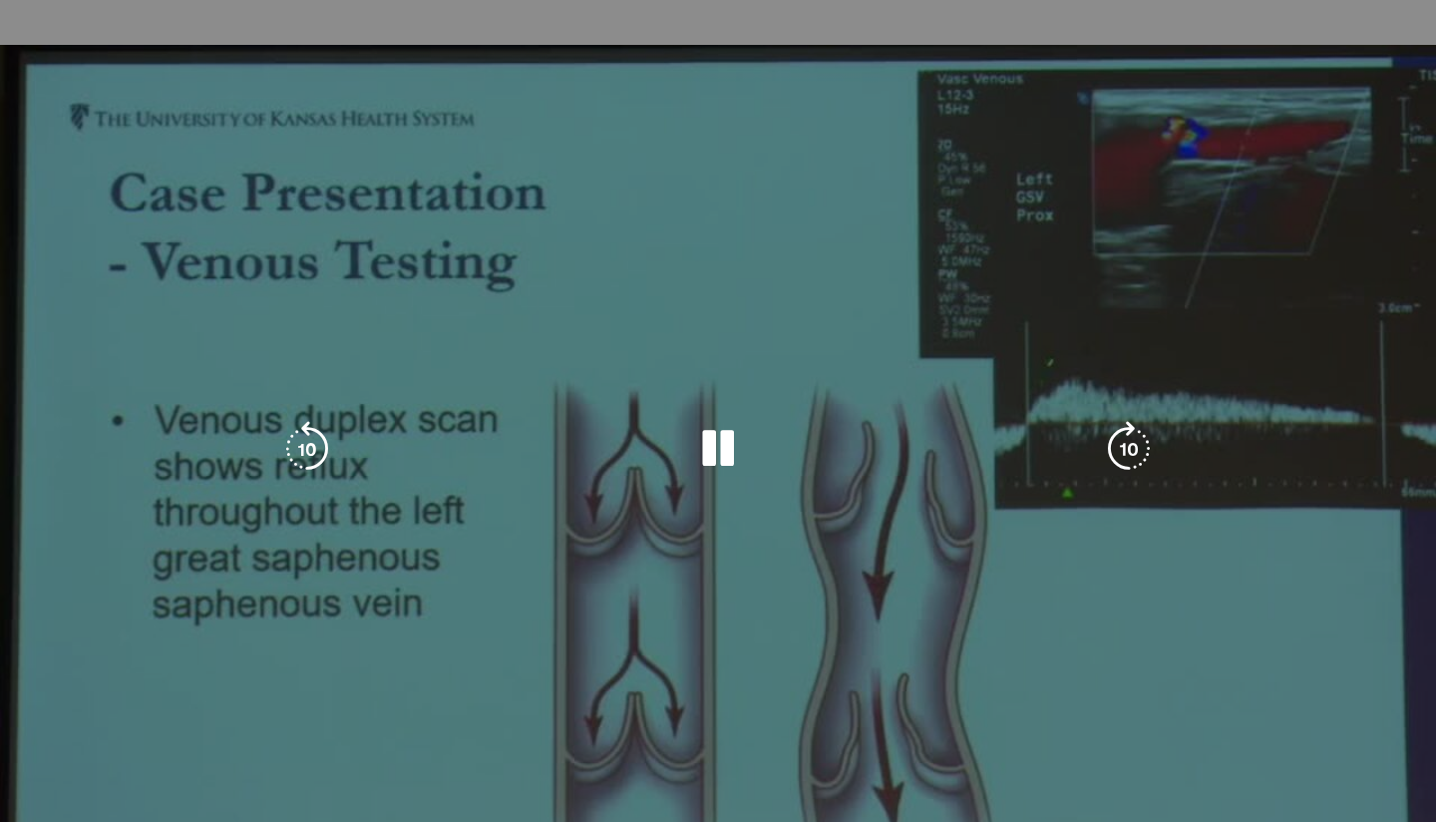
scroll to position [266, 0]
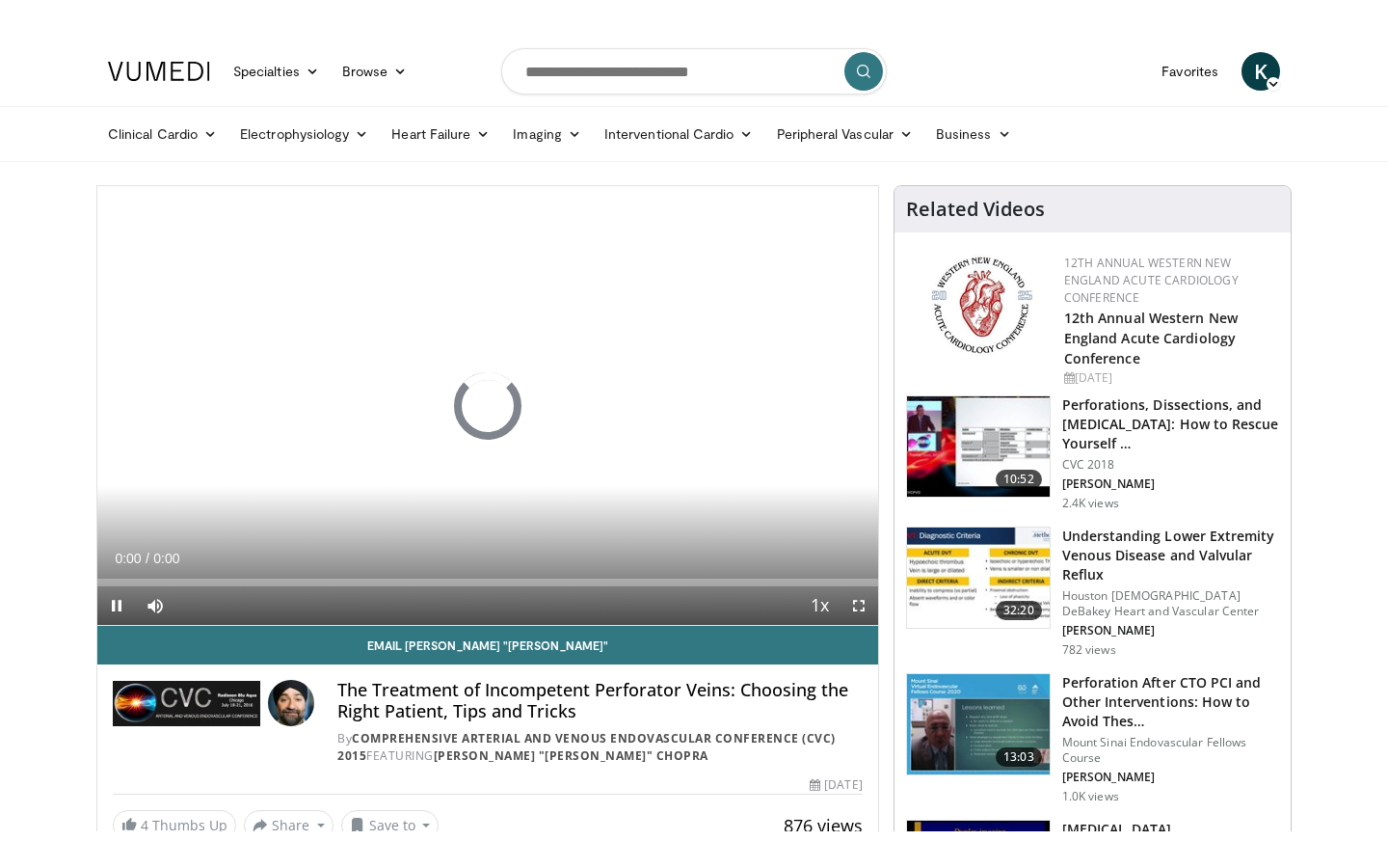
scroll to position [54, 0]
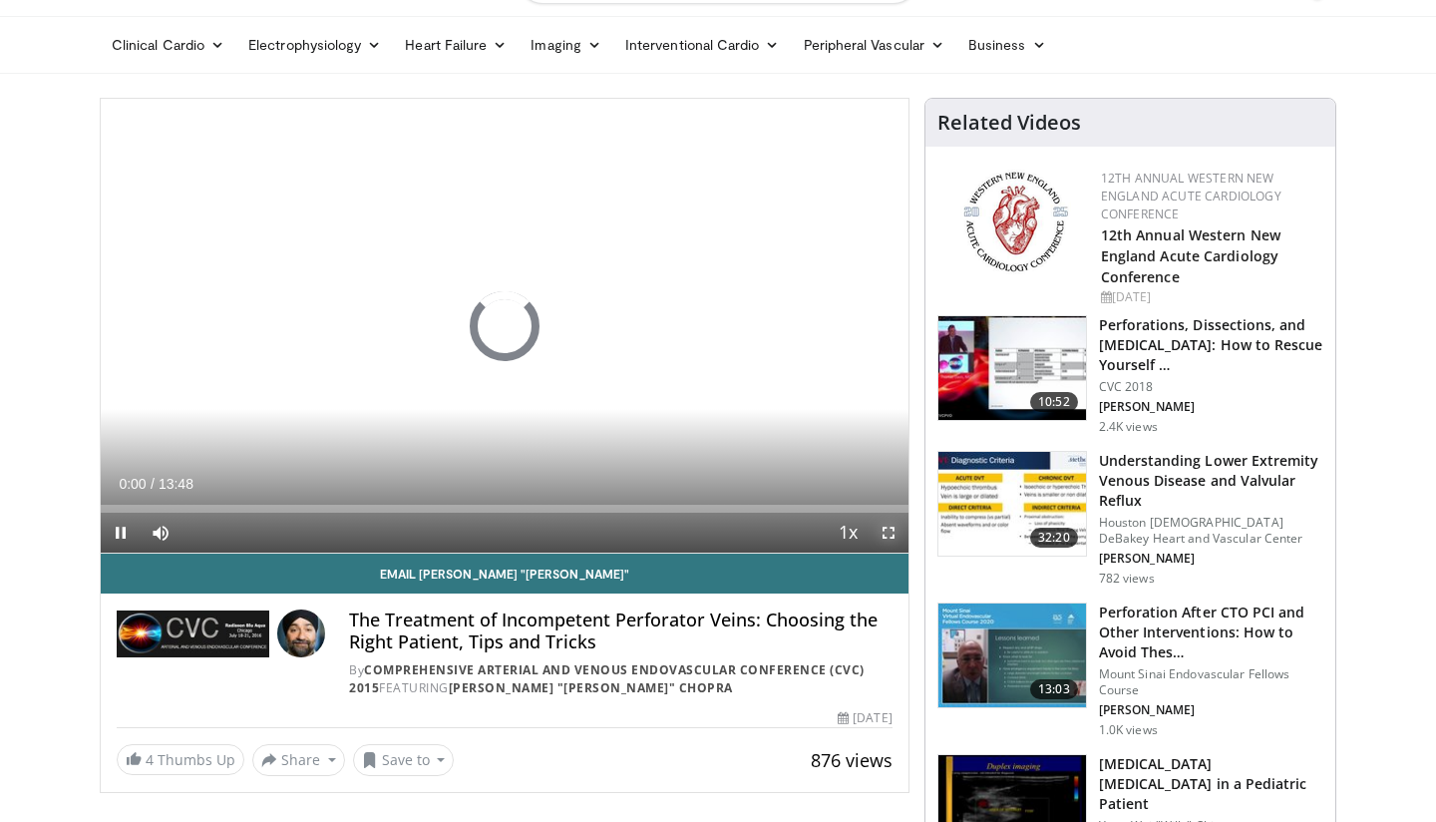
click at [880, 526] on span "Video Player" at bounding box center [889, 533] width 40 height 40
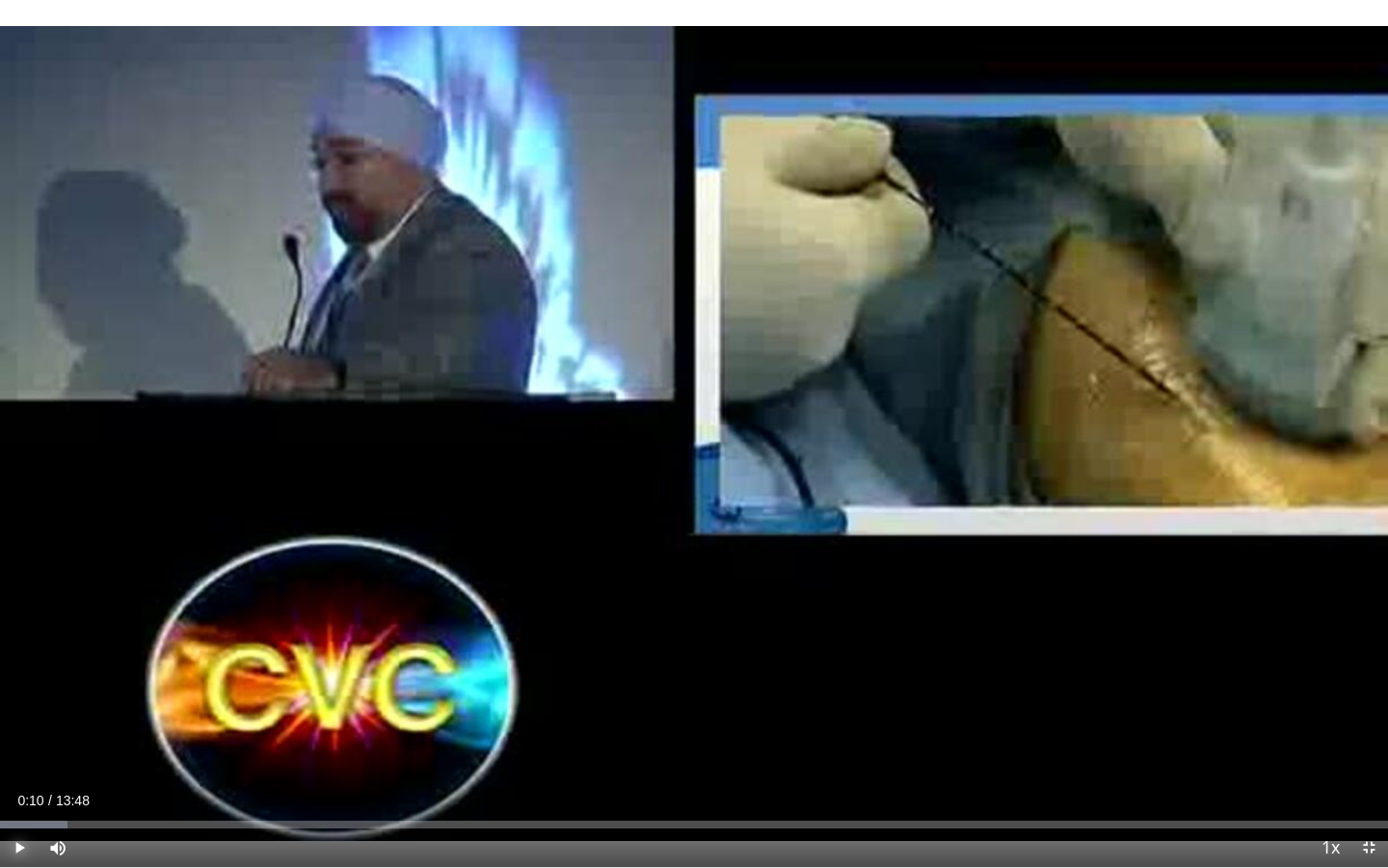
click at [22, 794] on span "Video Player" at bounding box center [19, 848] width 39 height 39
click at [64, 794] on div "Progress Bar" at bounding box center [65, 825] width 2 height 8
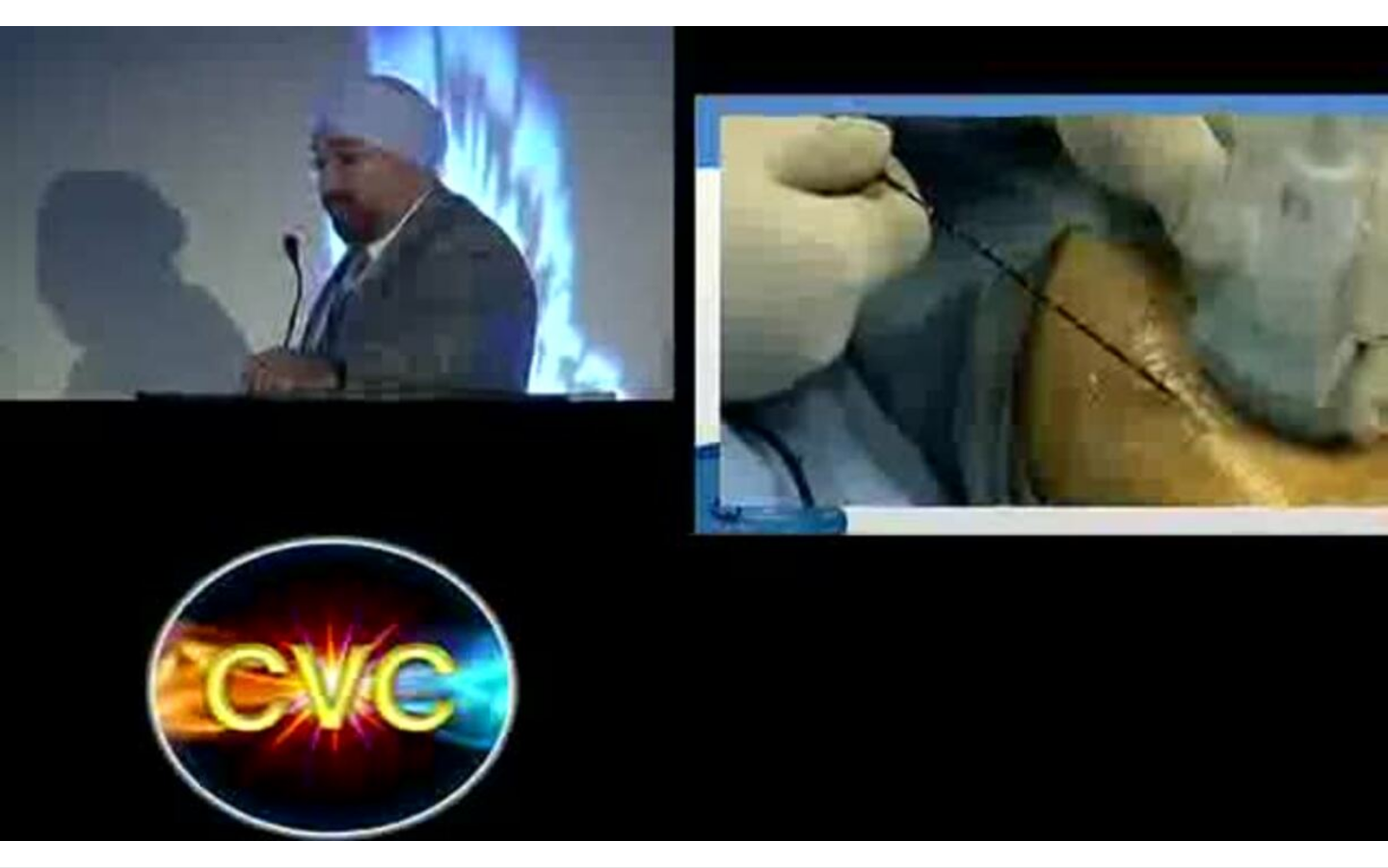
click at [84, 794] on video-js "**********" at bounding box center [694, 434] width 1388 height 868
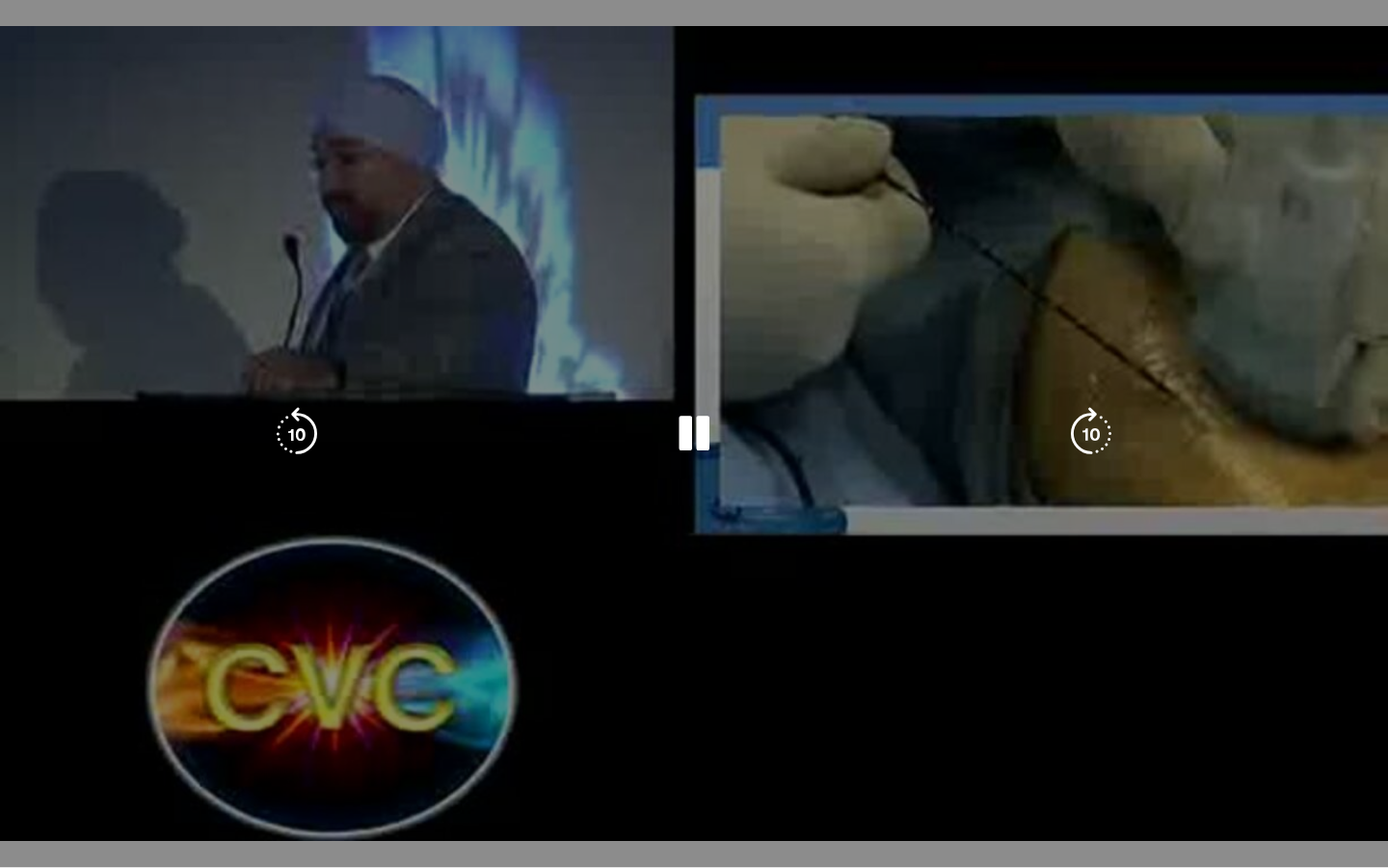
click at [141, 794] on div "10 seconds Tap to unmute" at bounding box center [694, 433] width 1388 height 867
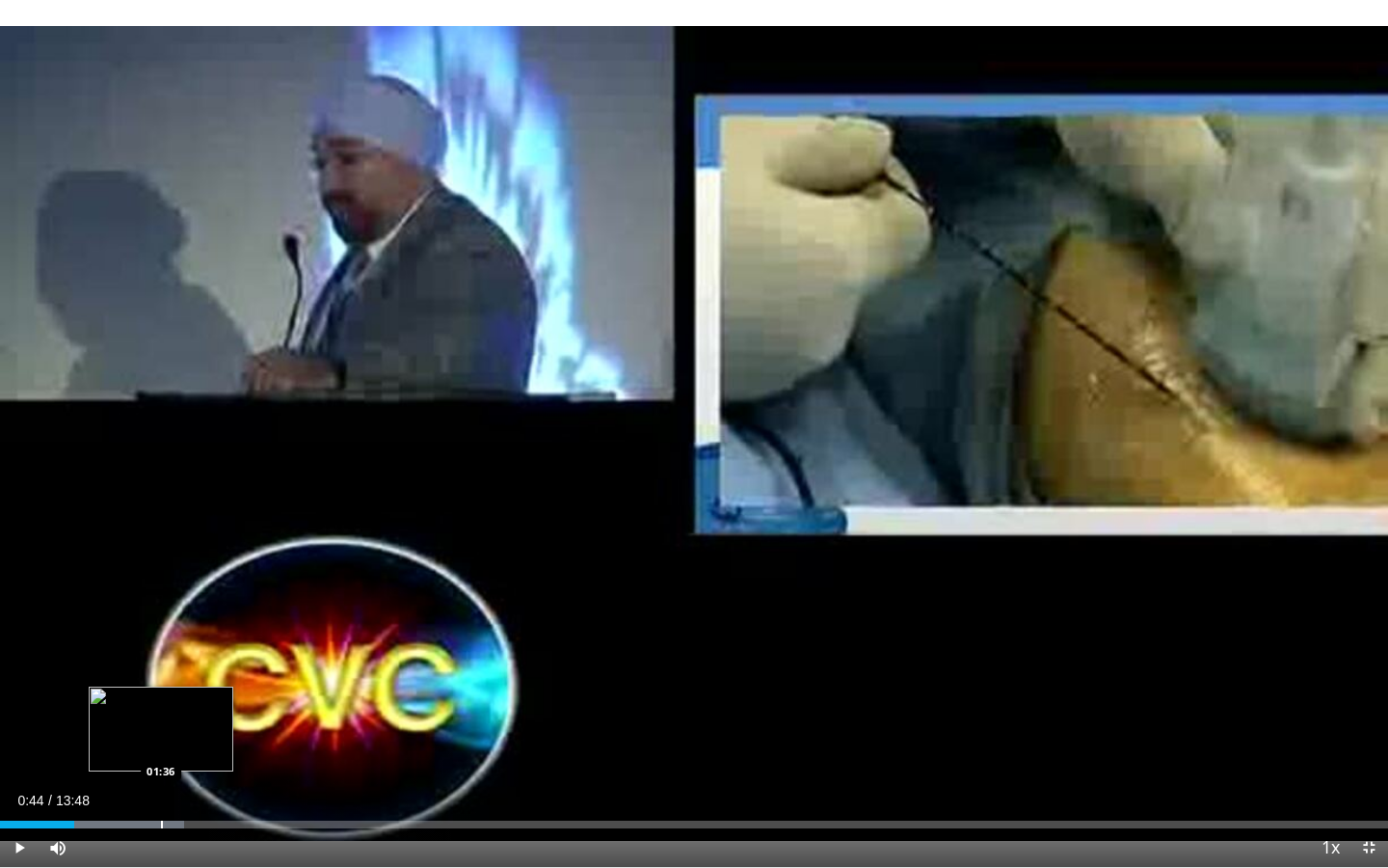
click at [160, 794] on div "Loaded : 13.25% 00:44 01:36" at bounding box center [694, 819] width 1388 height 18
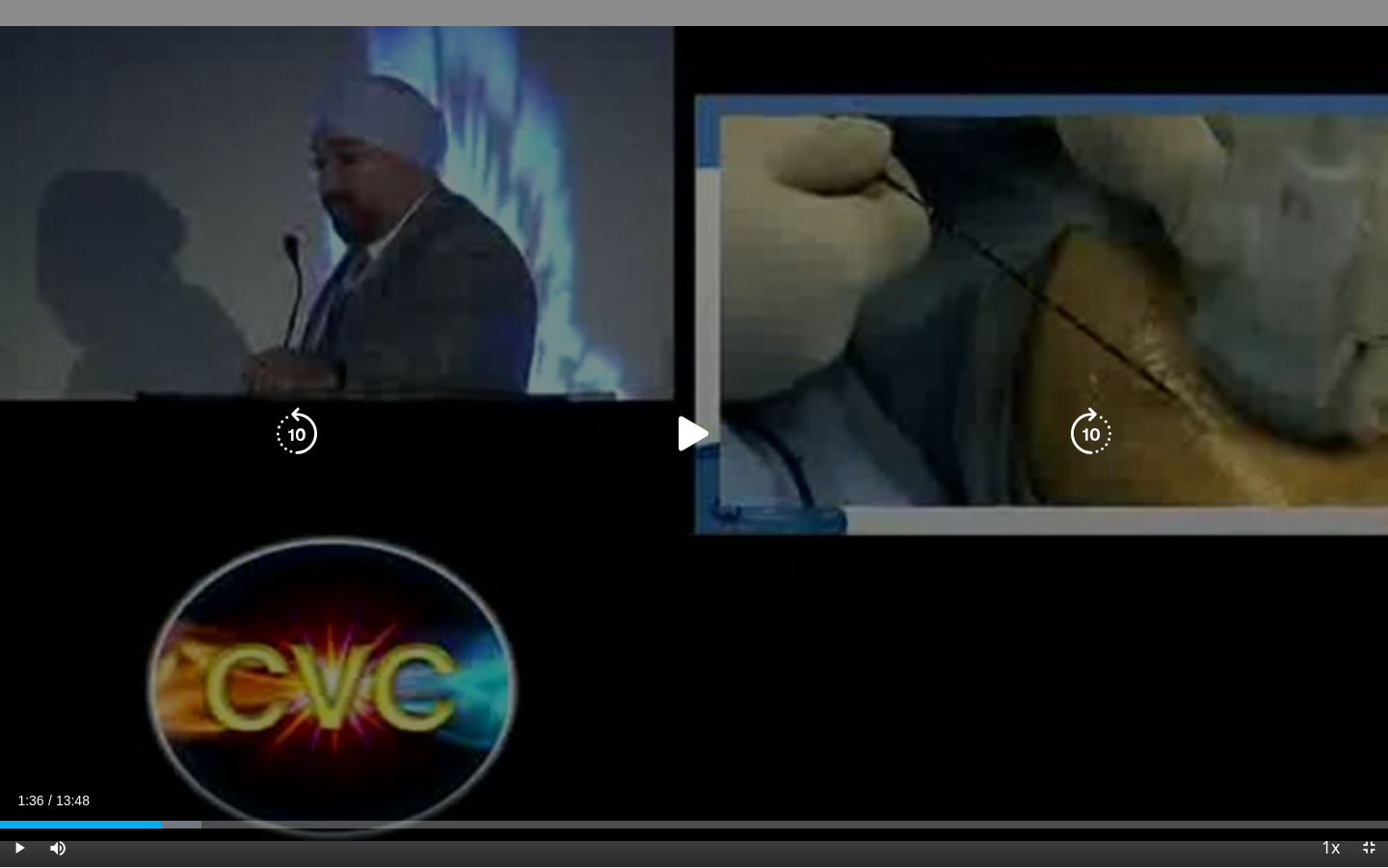
click at [695, 430] on icon "Video Player" at bounding box center [694, 434] width 54 height 54
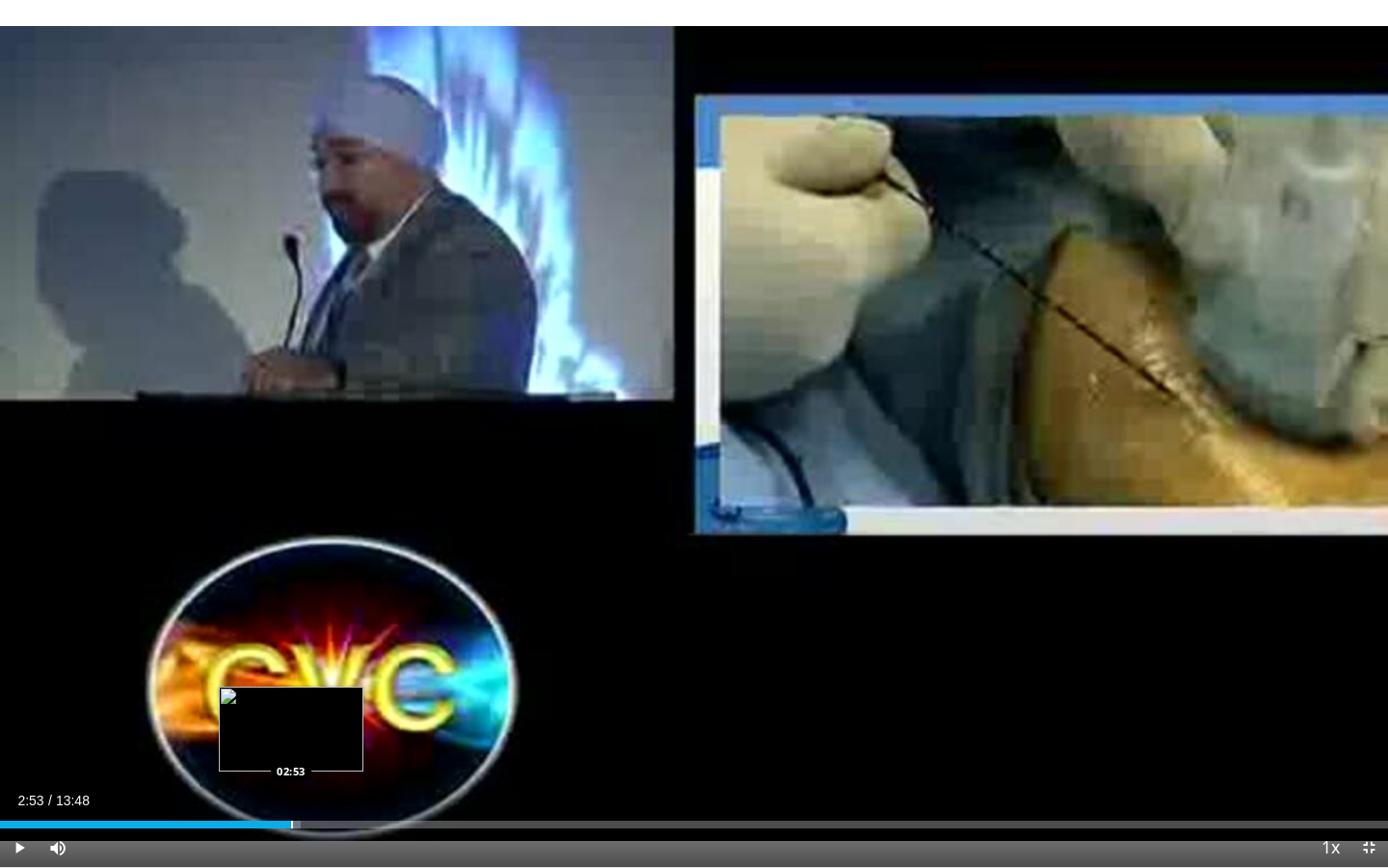
click at [290, 794] on div "Loaded : 21.68% 01:58 02:53" at bounding box center [694, 819] width 1388 height 18
click at [326, 794] on div "Loaded : 21.68% 02:54 03:14" at bounding box center [694, 819] width 1388 height 18
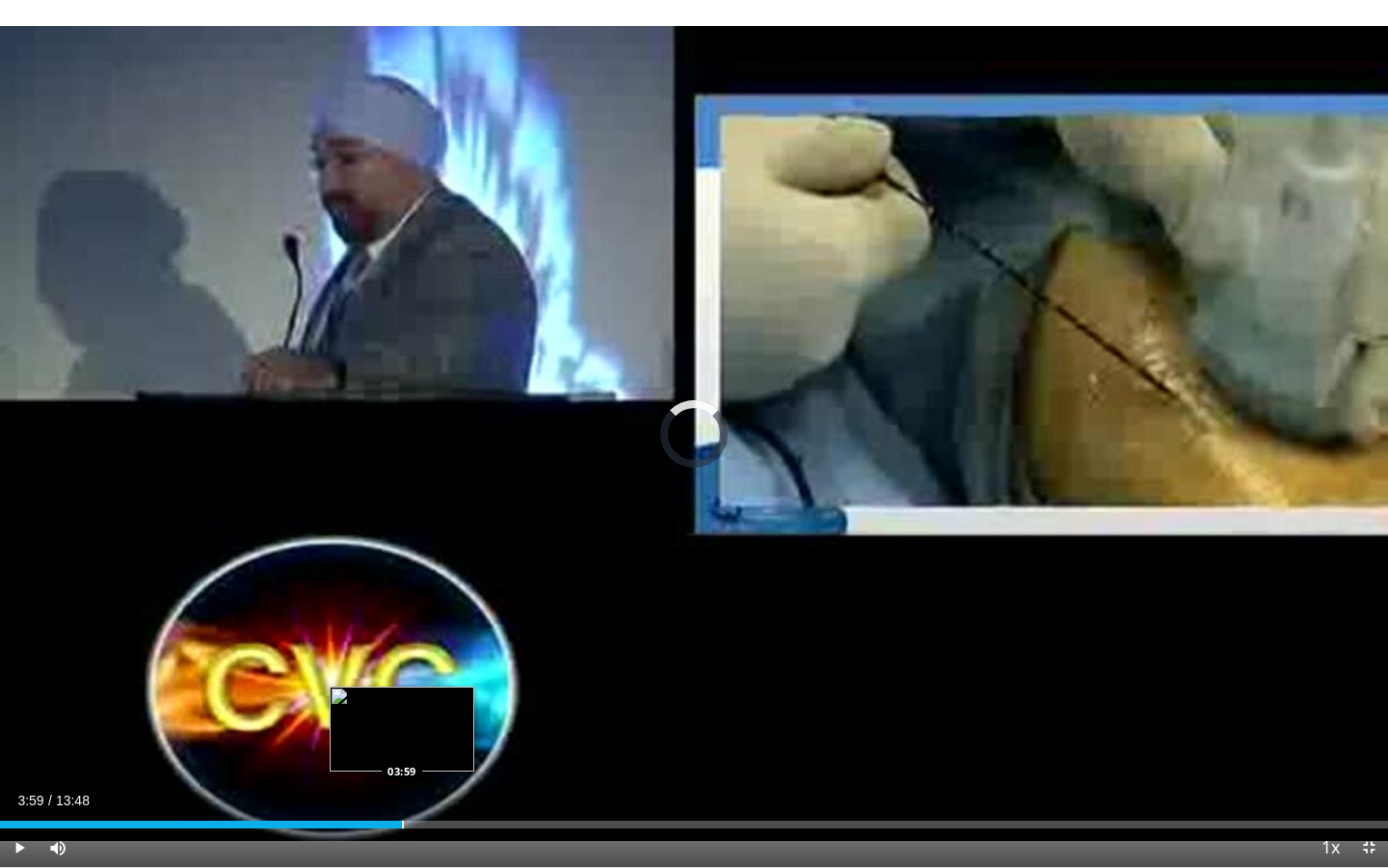
click at [401, 794] on div "Loaded : 0.00% 03:14 03:59" at bounding box center [694, 819] width 1388 height 18
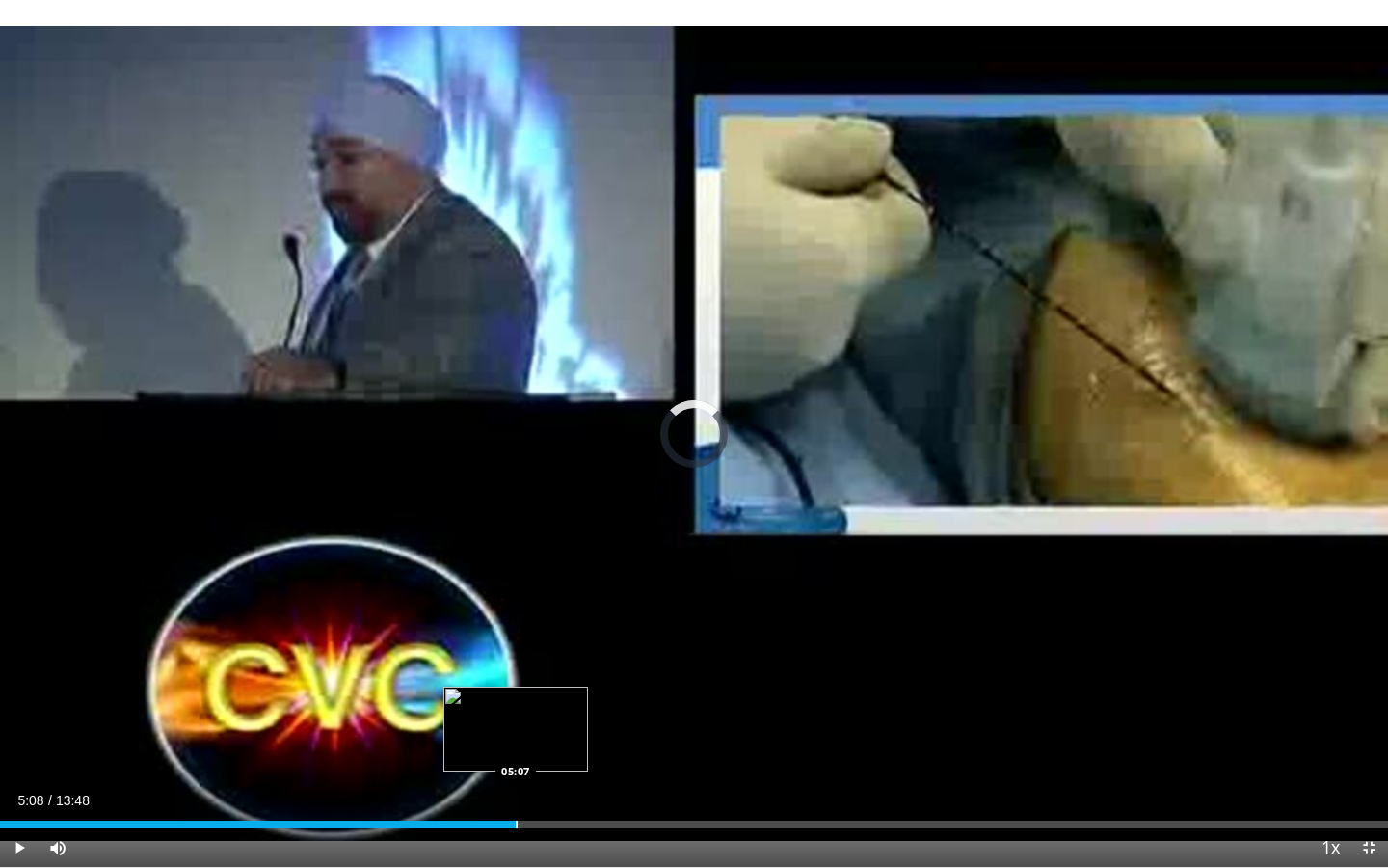
click at [516, 794] on div "Loaded : 0.00% 03:59 05:07" at bounding box center [694, 819] width 1388 height 18
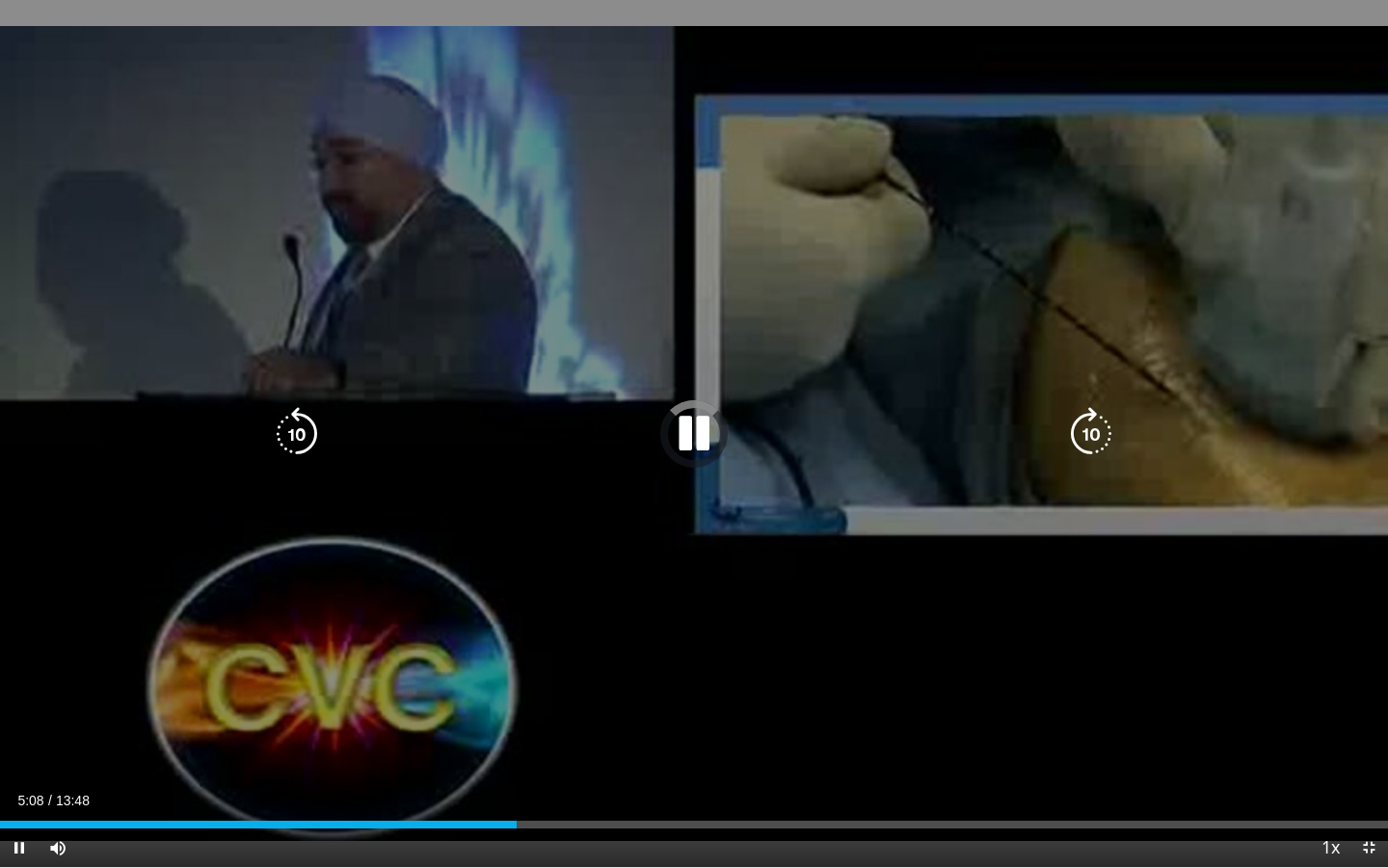
click at [685, 452] on icon "Video Player" at bounding box center [694, 434] width 54 height 54
click at [682, 455] on icon "Video Player" at bounding box center [694, 434] width 54 height 54
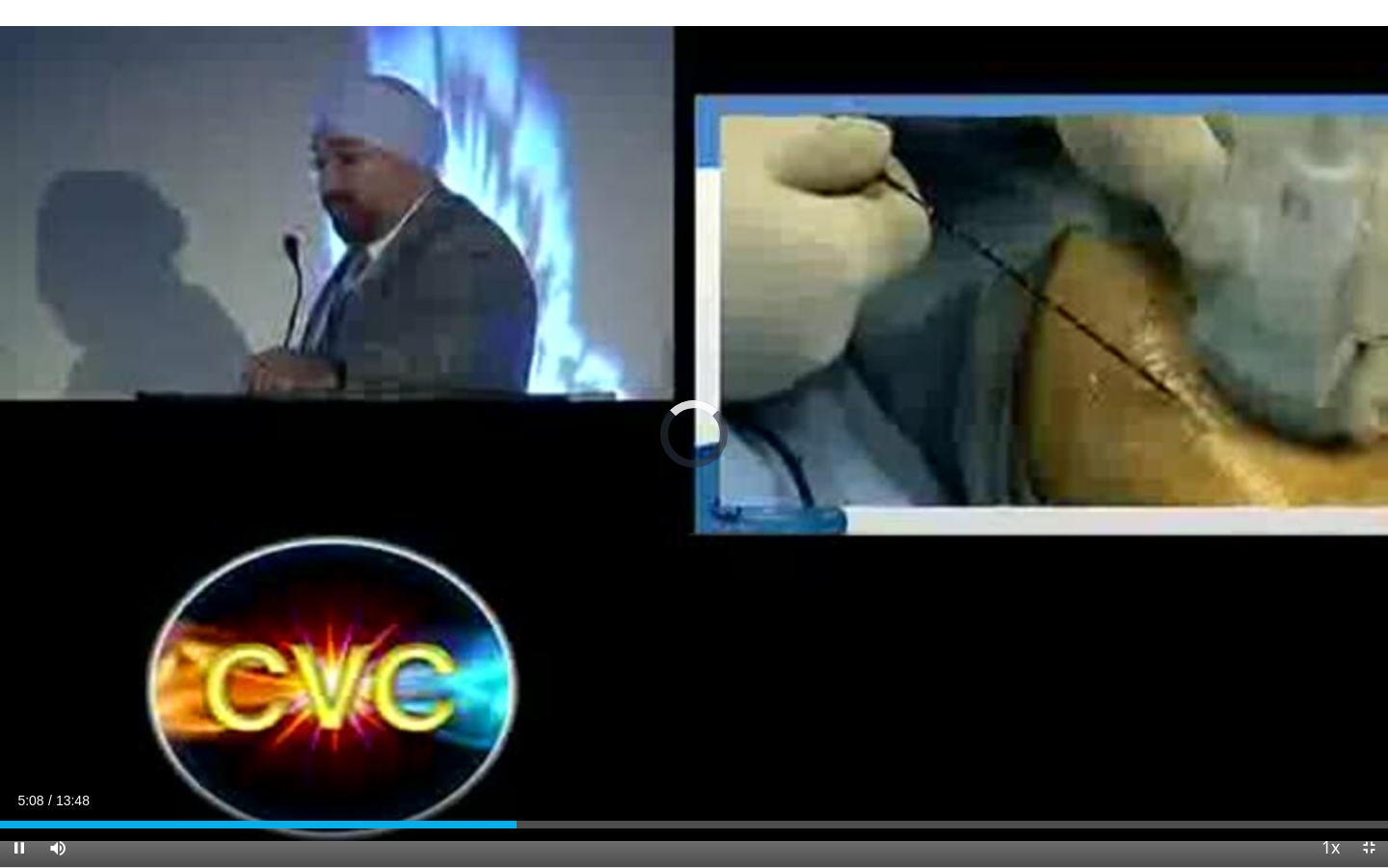
click at [420, 794] on div "Current Time 5:08 / Duration 13:48 Pause Skip Backward Skip Forward Mute Loaded…" at bounding box center [694, 848] width 1388 height 39
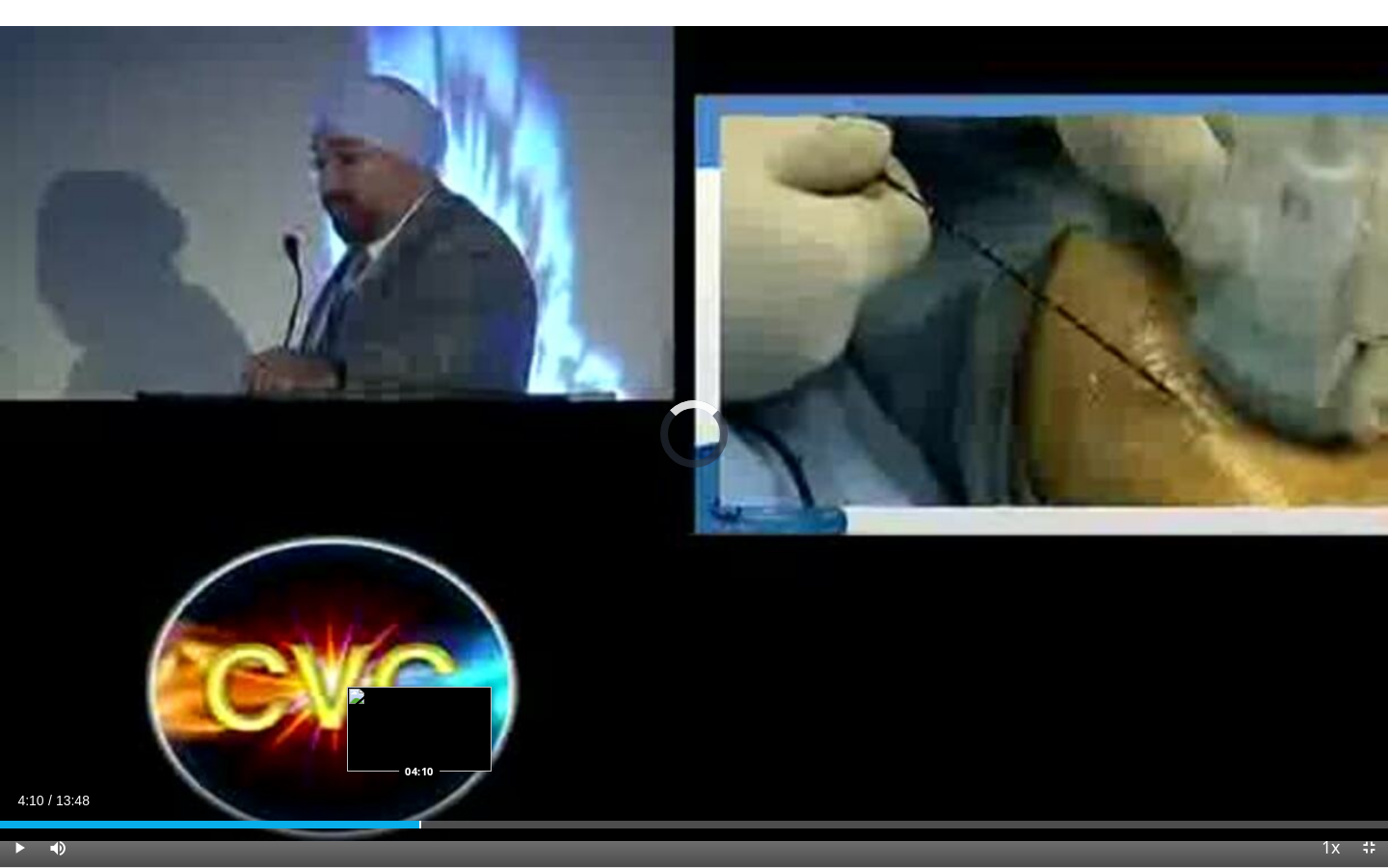
click at [419, 794] on div "Loaded : 0.00% 04:10 04:10" at bounding box center [694, 819] width 1388 height 18
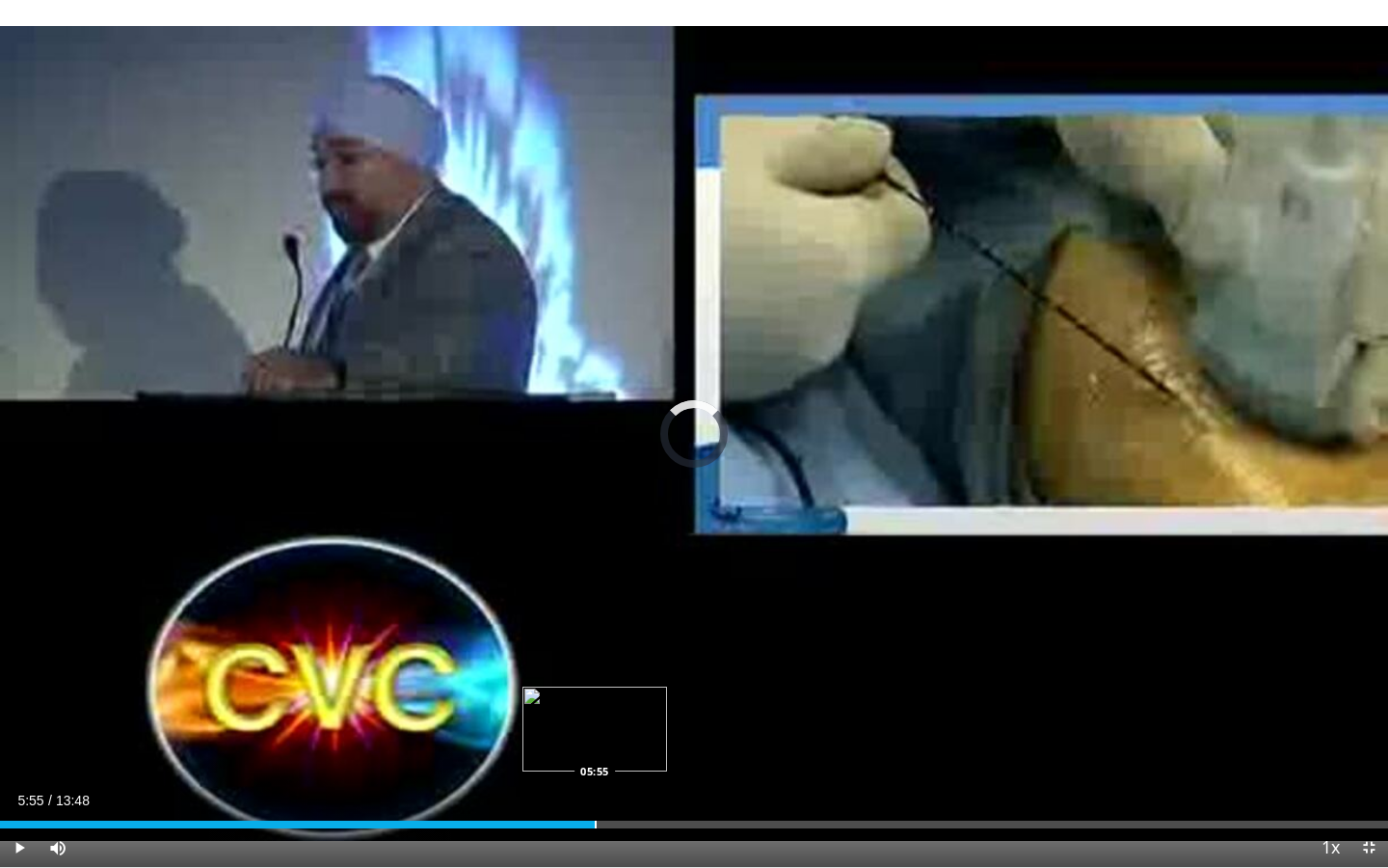
click at [594, 794] on div "Loaded : 0.00% 05:55 05:55" at bounding box center [694, 819] width 1388 height 18
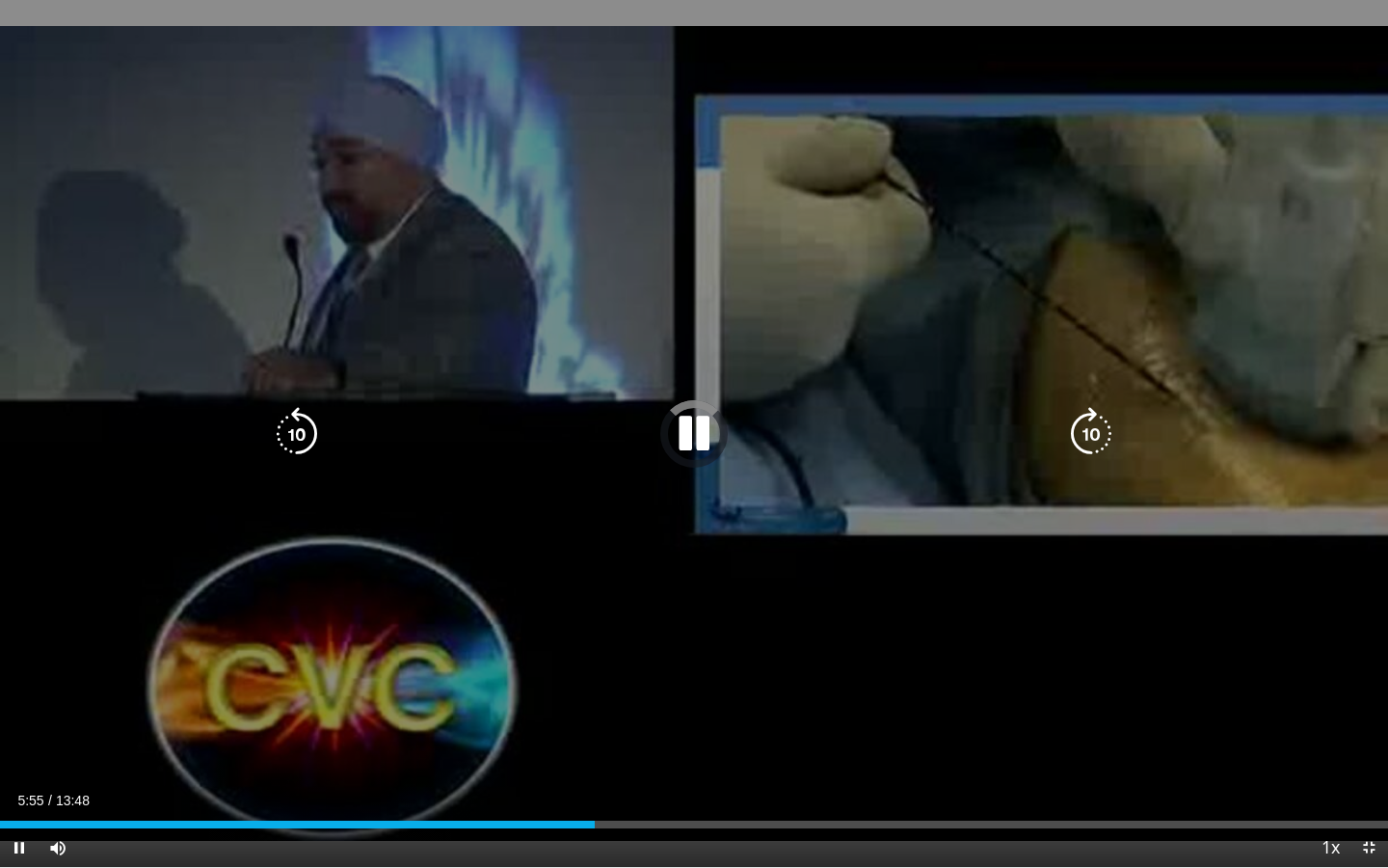
click at [694, 442] on icon "Video Player" at bounding box center [694, 434] width 54 height 54
click at [705, 435] on icon "Video Player" at bounding box center [694, 434] width 54 height 54
